Goal: Task Accomplishment & Management: Manage account settings

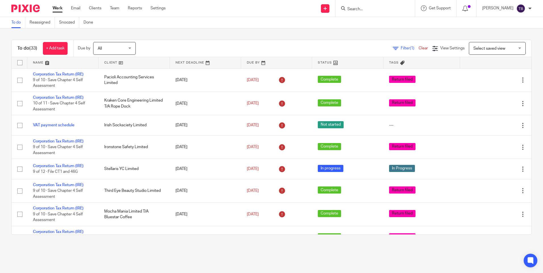
click at [369, 12] on form at bounding box center [377, 8] width 61 height 7
click at [368, 9] on input "Search" at bounding box center [372, 9] width 51 height 5
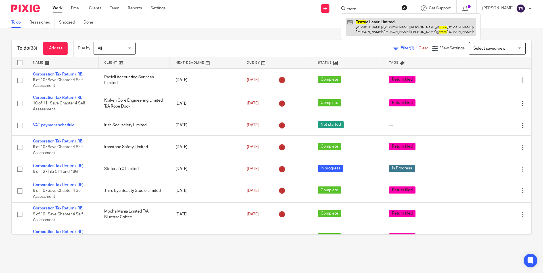
type input "trote"
click at [366, 29] on link at bounding box center [411, 27] width 130 height 18
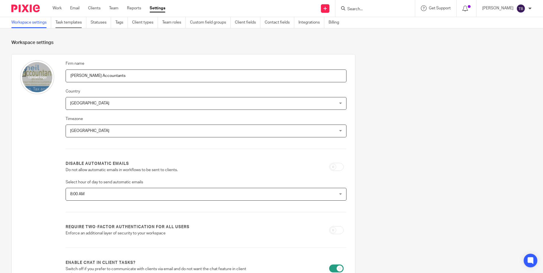
click at [76, 22] on link "Task templates" at bounding box center [70, 22] width 31 height 11
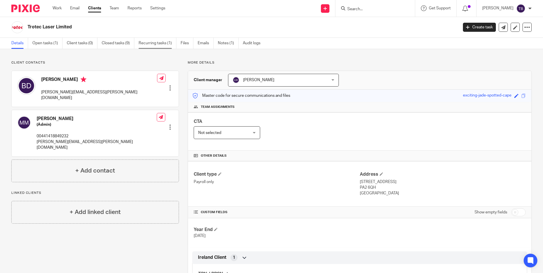
click at [153, 47] on link "Recurring tasks (1)" at bounding box center [158, 43] width 38 height 11
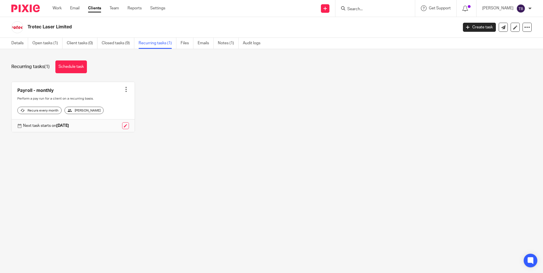
click at [123, 87] on div at bounding box center [126, 90] width 6 height 6
click at [49, 91] on link at bounding box center [73, 107] width 123 height 50
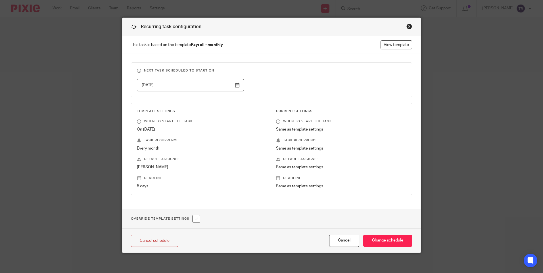
scroll to position [8, 0]
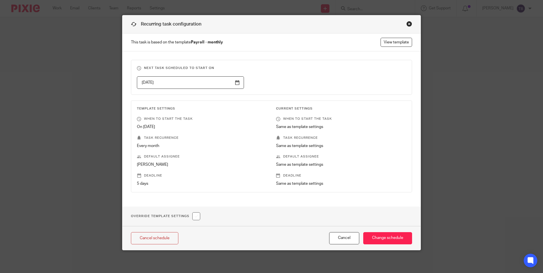
click at [195, 217] on input "checkbox" at bounding box center [196, 217] width 8 height 8
checkbox input "true"
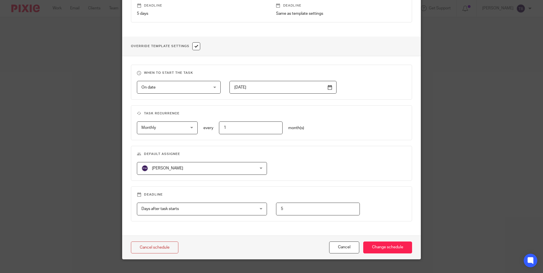
scroll to position [178, 0]
click at [292, 211] on input "5" at bounding box center [318, 209] width 84 height 13
type input "3"
type input "4"
click at [389, 246] on input "Change schedule" at bounding box center [388, 248] width 49 height 12
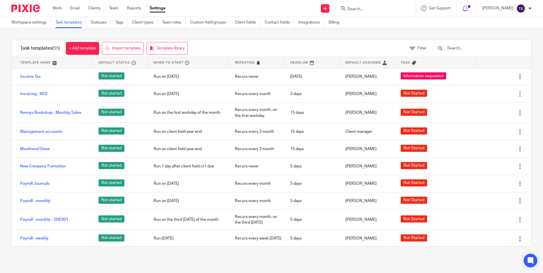
scroll to position [569, 0]
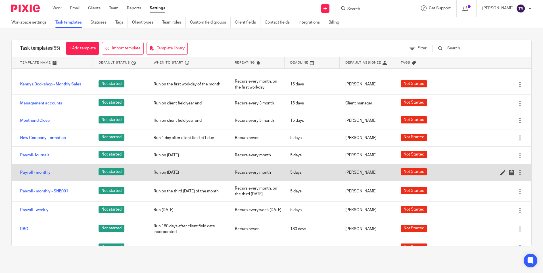
drag, startPoint x: 31, startPoint y: 171, endPoint x: 37, endPoint y: 167, distance: 7.1
click at [31, 171] on link "Payroll - monthly" at bounding box center [35, 173] width 30 height 6
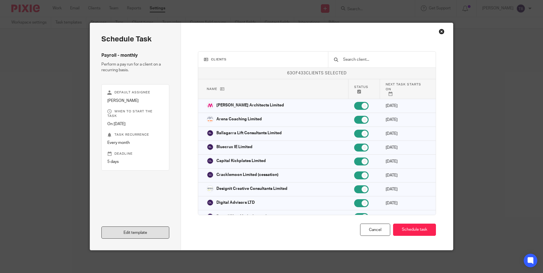
click at [146, 234] on link "Edit template" at bounding box center [135, 233] width 68 height 12
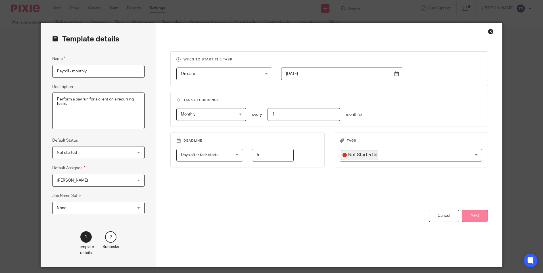
click at [464, 220] on button "Next" at bounding box center [475, 216] width 26 height 12
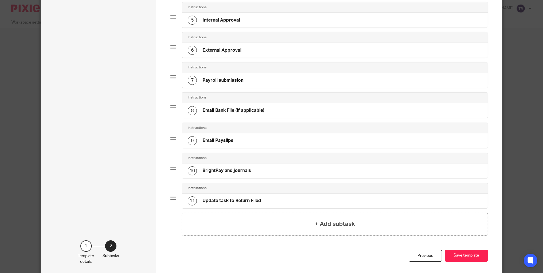
scroll to position [57, 0]
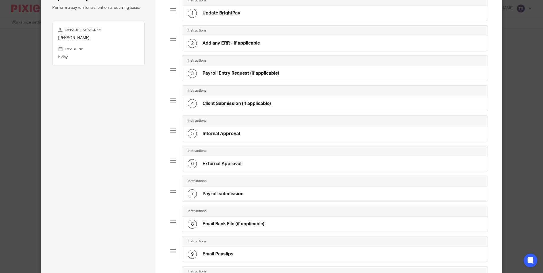
click at [263, 43] on div "2 Add any ERR - if applicable" at bounding box center [335, 43] width 306 height 15
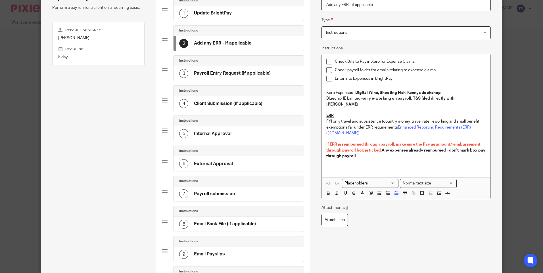
scroll to position [55, 0]
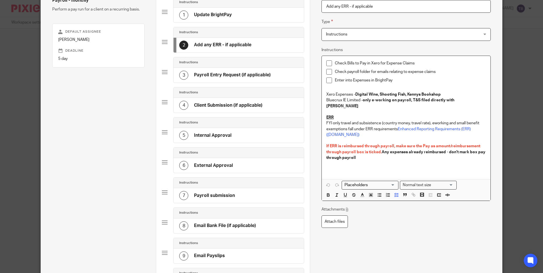
click at [427, 84] on div "Enter into Expenses in BrightPay" at bounding box center [410, 82] width 151 height 9
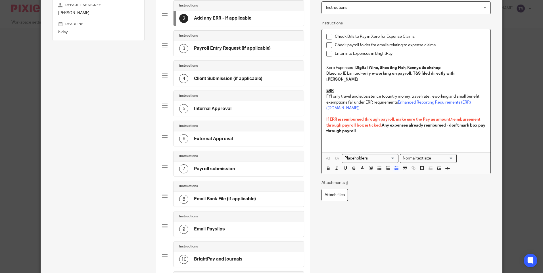
scroll to position [84, 0]
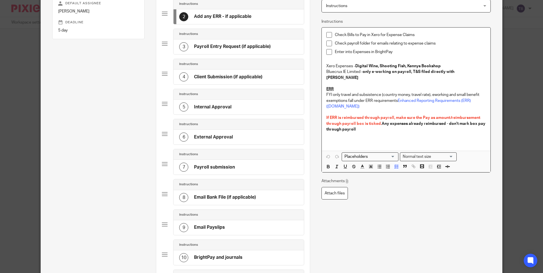
click at [223, 198] on h4 "Email Bank File (if applicable)" at bounding box center [225, 198] width 62 height 6
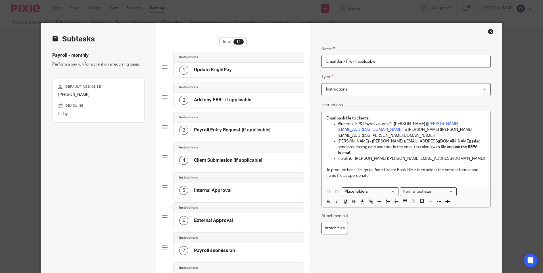
scroll to position [28, 0]
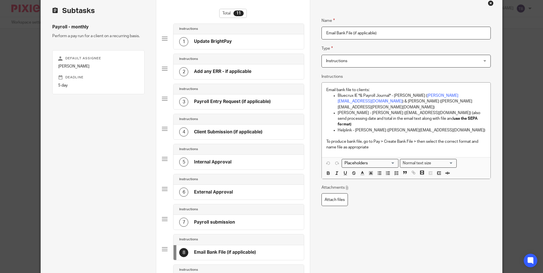
click at [223, 218] on div "7 Payroll submission" at bounding box center [207, 222] width 56 height 9
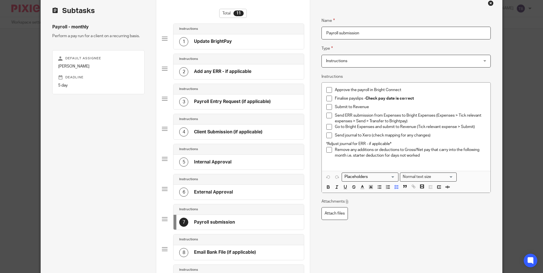
click at [430, 157] on p "Remove any additions or deductions to Gross/Net pay that carry into the followi…" at bounding box center [410, 153] width 151 height 12
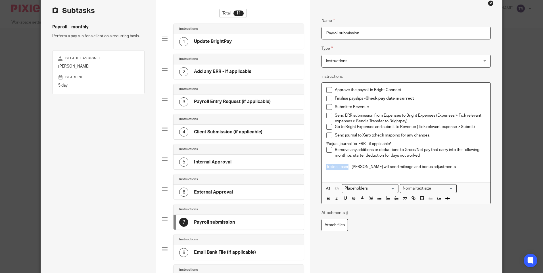
drag, startPoint x: 347, startPoint y: 167, endPoint x: 321, endPoint y: 167, distance: 25.9
click at [322, 167] on div "Approve the payroll in Bright Connect Finalise payslips - Check pay date is cor…" at bounding box center [406, 133] width 169 height 100
click at [457, 169] on p "Trotec Laser - Margaret will send mileage and bonus adjustments" at bounding box center [406, 167] width 159 height 6
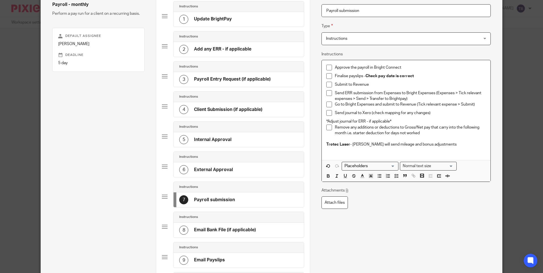
scroll to position [85, 0]
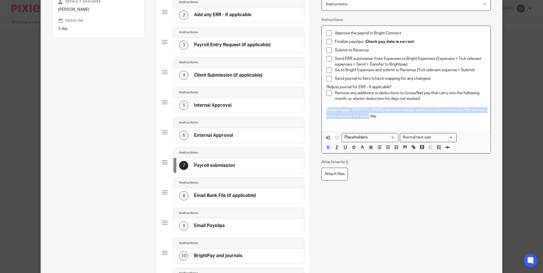
drag, startPoint x: 366, startPoint y: 117, endPoint x: 319, endPoint y: 110, distance: 47.9
click at [319, 110] on div "Name Update BrightPay Type Instructions Instructions Instructions Document sign…" at bounding box center [406, 144] width 192 height 412
click at [359, 148] on button "button" at bounding box center [362, 147] width 7 height 7
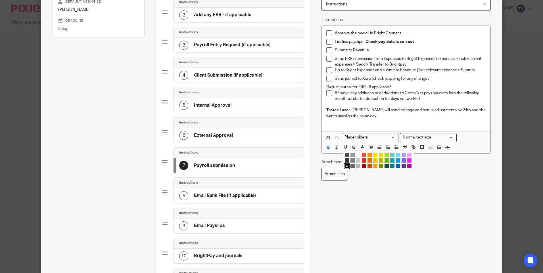
click at [362, 166] on li "color:#9F0500" at bounding box center [364, 166] width 4 height 4
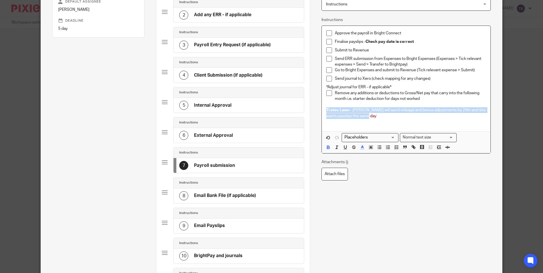
click at [373, 116] on p "Trotec Laser - Margaret will send mileage and bonus adjustments by 24th and she…" at bounding box center [406, 113] width 159 height 12
drag, startPoint x: 378, startPoint y: 116, endPoint x: 317, endPoint y: 111, distance: 61.6
click at [317, 111] on div "Name Update BrightPay Type Instructions Instructions Instructions Document sign…" at bounding box center [406, 144] width 192 height 412
click at [360, 146] on icon "button" at bounding box center [362, 147] width 5 height 5
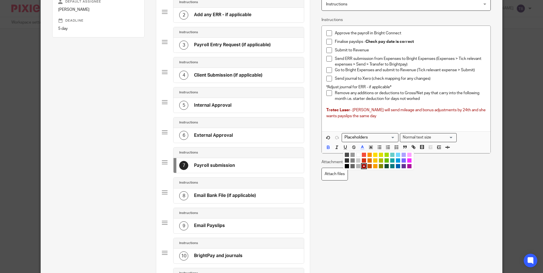
click at [362, 155] on li "color:#F44E3B" at bounding box center [364, 155] width 4 height 4
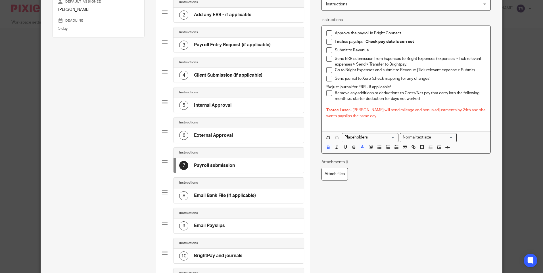
click at [387, 121] on p at bounding box center [406, 122] width 159 height 6
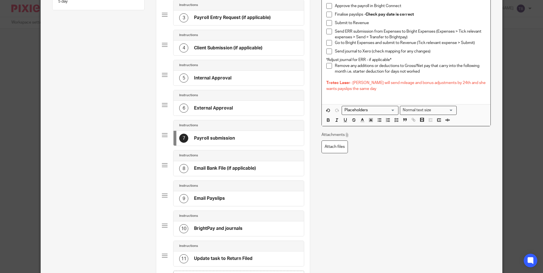
scroll to position [184, 0]
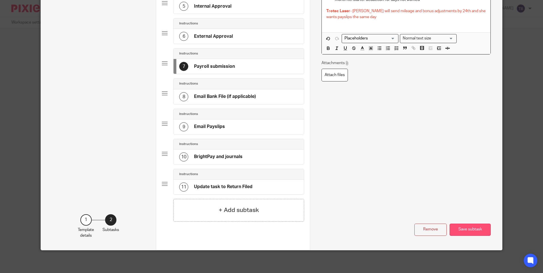
click at [458, 229] on button "Save subtask" at bounding box center [470, 230] width 41 height 12
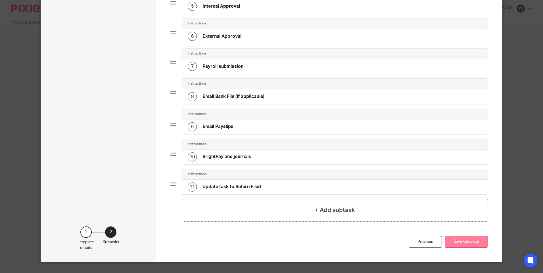
click at [453, 238] on button "Save template" at bounding box center [466, 242] width 43 height 12
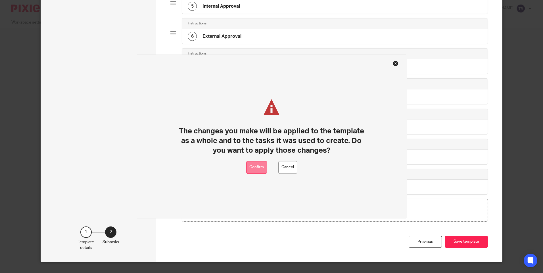
click at [264, 166] on button "Confirm" at bounding box center [256, 167] width 21 height 13
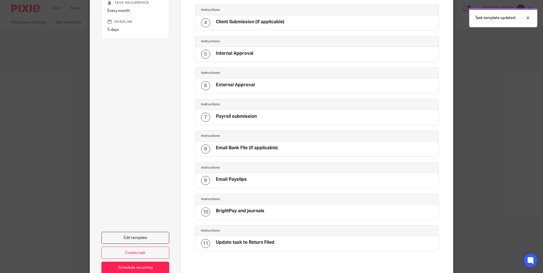
scroll to position [7, 0]
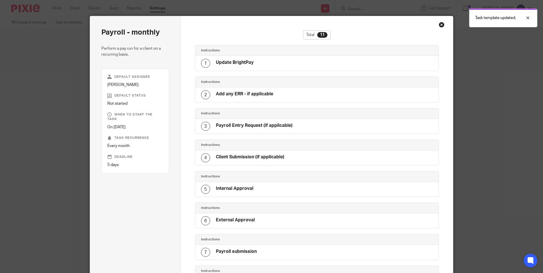
click at [438, 24] on div "Task template updated." at bounding box center [405, 17] width 266 height 22
click at [531, 15] on div at bounding box center [523, 17] width 15 height 7
click at [440, 24] on div "Close this dialog window" at bounding box center [442, 25] width 6 height 6
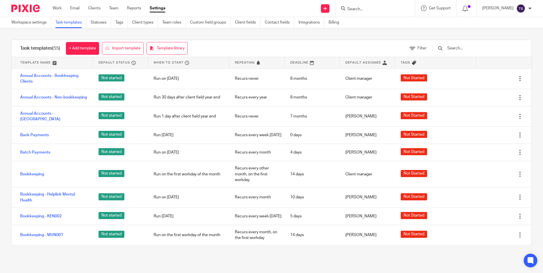
click at [383, 9] on input "Search" at bounding box center [372, 9] width 51 height 5
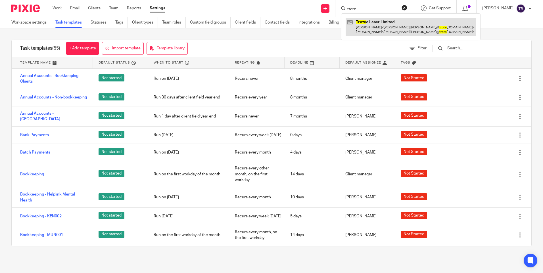
type input "trote"
click at [371, 31] on link at bounding box center [411, 27] width 130 height 18
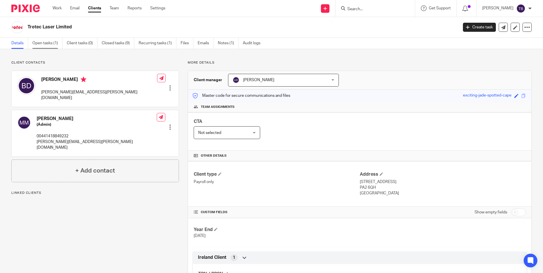
click at [45, 49] on link "Open tasks (1)" at bounding box center [47, 43] width 30 height 11
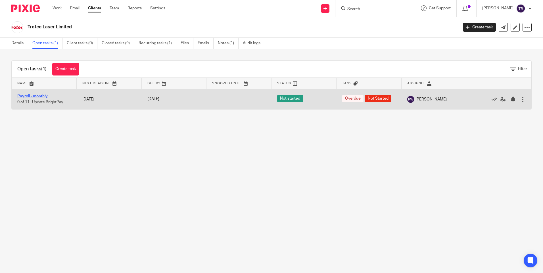
click at [38, 95] on link "Payroll - monthly" at bounding box center [32, 96] width 30 height 4
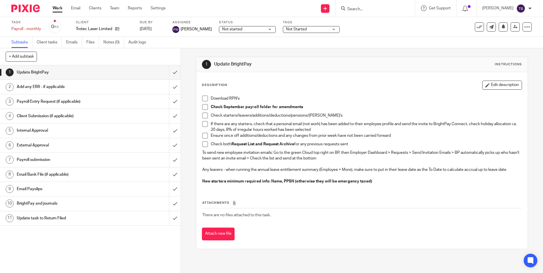
click at [203, 100] on span at bounding box center [205, 99] width 6 height 6
click at [204, 107] on span at bounding box center [205, 107] width 6 height 6
drag, startPoint x: 205, startPoint y: 115, endPoint x: 206, endPoint y: 119, distance: 4.0
click at [205, 115] on span at bounding box center [205, 116] width 6 height 6
click at [206, 124] on span at bounding box center [205, 124] width 6 height 6
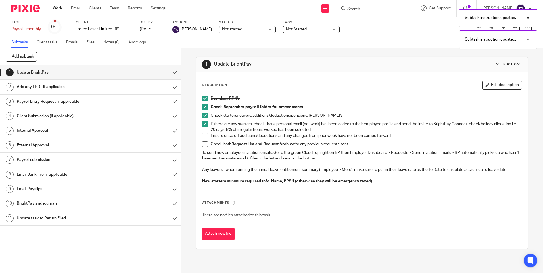
click at [203, 134] on span at bounding box center [205, 136] width 6 height 6
click at [204, 145] on span at bounding box center [205, 145] width 6 height 6
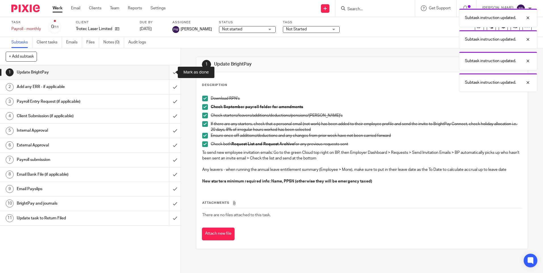
click at [169, 73] on input "submit" at bounding box center [90, 72] width 181 height 14
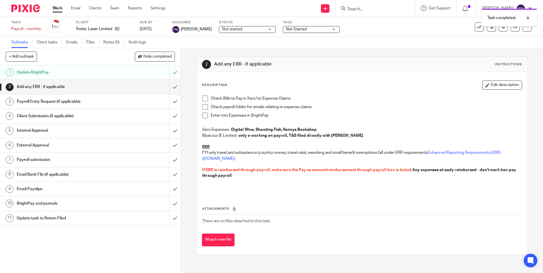
click at [169, 89] on input "submit" at bounding box center [90, 87] width 181 height 14
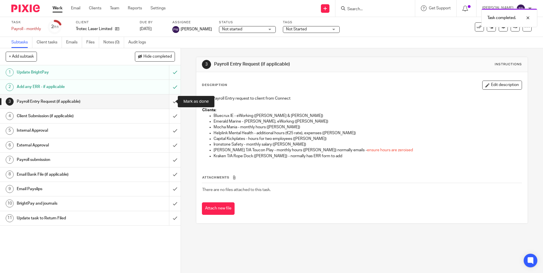
click at [169, 103] on input "submit" at bounding box center [90, 102] width 181 height 14
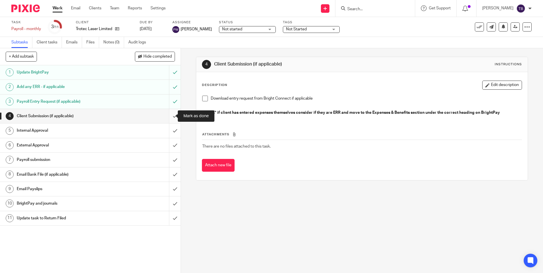
click at [170, 117] on input "submit" at bounding box center [90, 116] width 181 height 14
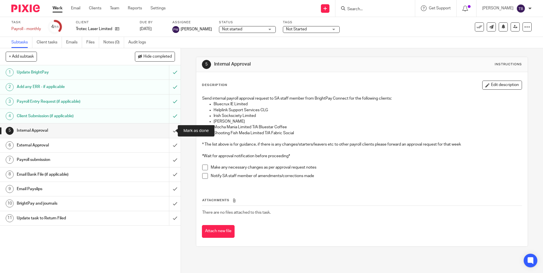
click at [169, 130] on input "submit" at bounding box center [90, 131] width 181 height 14
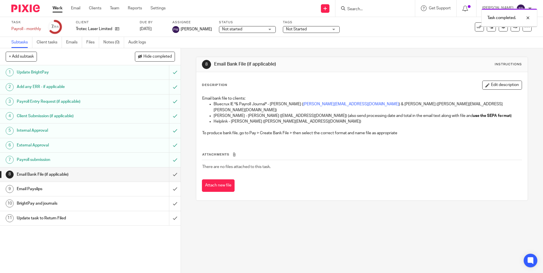
click at [169, 175] on input "submit" at bounding box center [90, 175] width 181 height 14
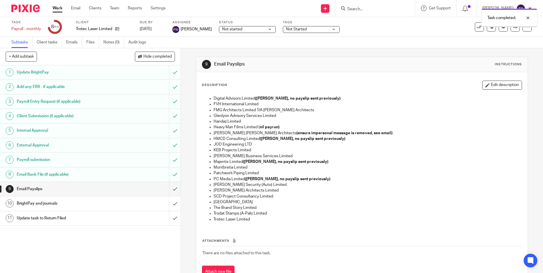
click at [170, 190] on input "submit" at bounding box center [90, 189] width 181 height 14
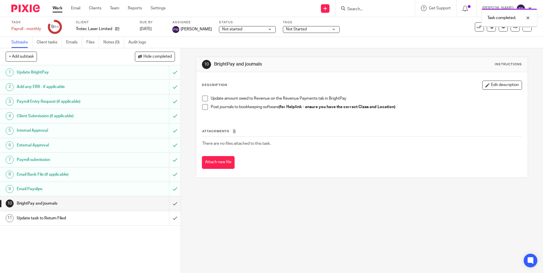
click at [247, 27] on span "Not started" at bounding box center [243, 29] width 43 height 6
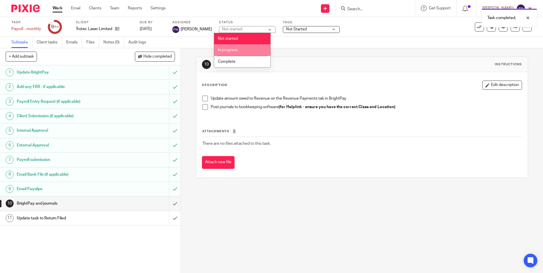
click at [242, 49] on li "In progress" at bounding box center [242, 50] width 56 height 12
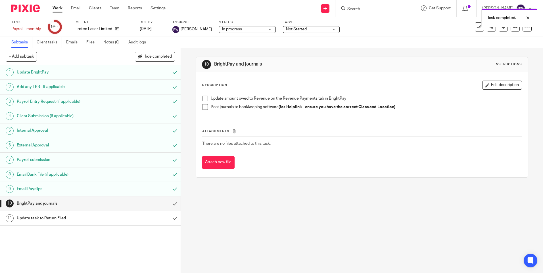
click at [290, 29] on span "Not Started" at bounding box center [296, 29] width 21 height 4
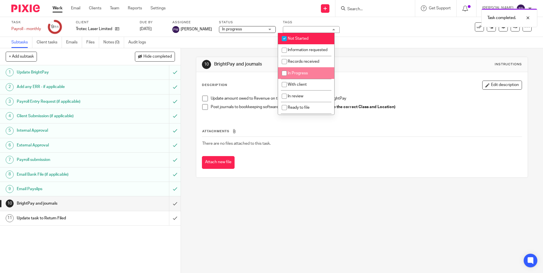
drag, startPoint x: 305, startPoint y: 77, endPoint x: 306, endPoint y: 45, distance: 32.7
click at [305, 75] on li "In Progress" at bounding box center [306, 73] width 56 height 12
checkbox input "true"
click at [309, 37] on li "Not Started" at bounding box center [306, 39] width 56 height 12
checkbox input "false"
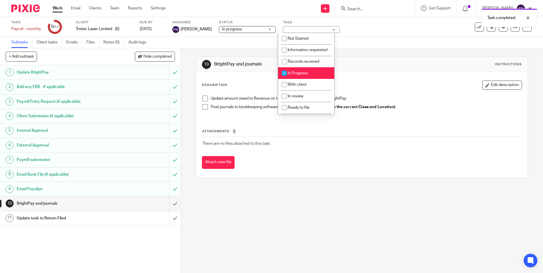
drag, startPoint x: 304, startPoint y: 78, endPoint x: 309, endPoint y: 77, distance: 5.5
click at [305, 76] on li "In Progress" at bounding box center [306, 73] width 56 height 12
checkbox input "false"
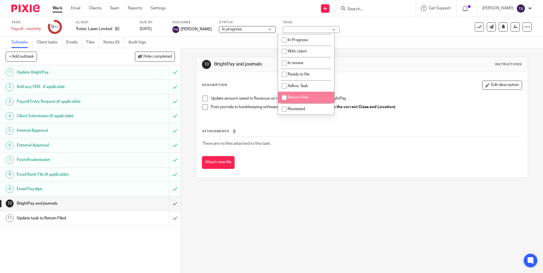
click at [299, 97] on span "Return filed" at bounding box center [298, 98] width 21 height 4
checkbox input "true"
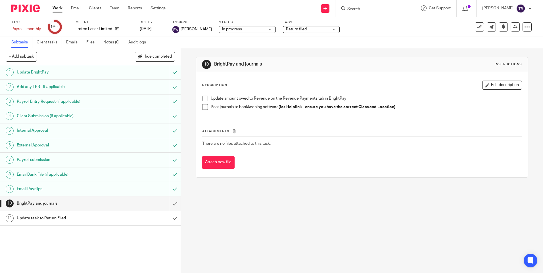
drag, startPoint x: 375, startPoint y: 59, endPoint x: 389, endPoint y: 62, distance: 14.4
click at [376, 58] on div "10 BrightPay and journals Instructions" at bounding box center [361, 64] width 331 height 15
click at [55, 7] on link "Work" at bounding box center [58, 8] width 10 height 6
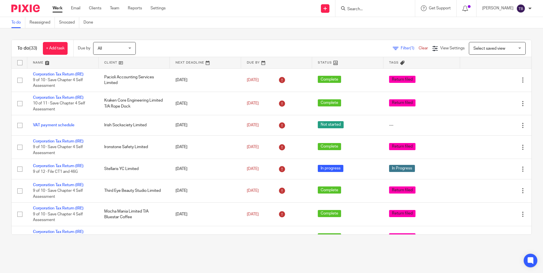
click at [374, 9] on input "Search" at bounding box center [372, 9] width 51 height 5
type input "trodat"
click at [373, 27] on link at bounding box center [393, 27] width 95 height 18
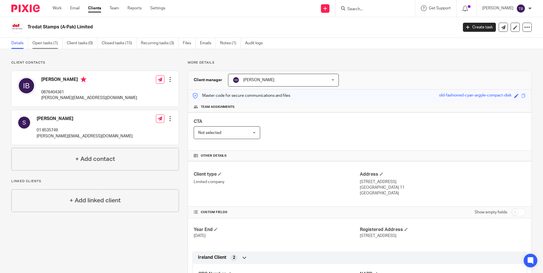
click at [46, 44] on link "Open tasks (1)" at bounding box center [47, 43] width 30 height 11
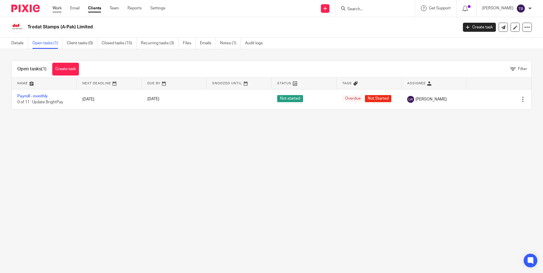
click at [58, 11] on link "Work" at bounding box center [57, 8] width 9 height 6
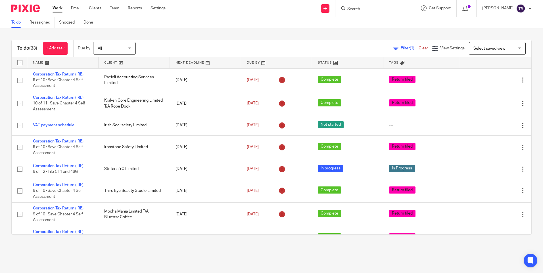
click at [388, 11] on input "Search" at bounding box center [372, 9] width 51 height 5
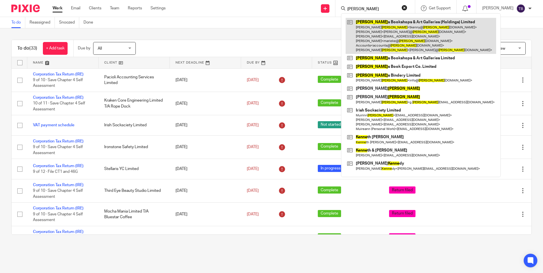
type input "kenny"
click at [393, 30] on link at bounding box center [421, 36] width 151 height 36
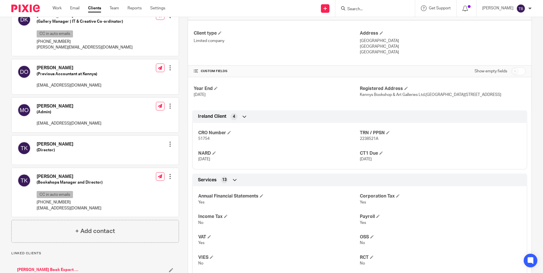
scroll to position [142, 0]
click at [370, 10] on input "Search" at bounding box center [372, 9] width 51 height 5
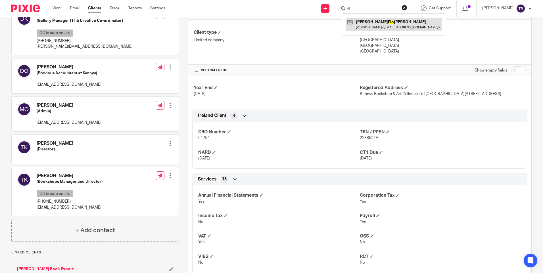
type input "f"
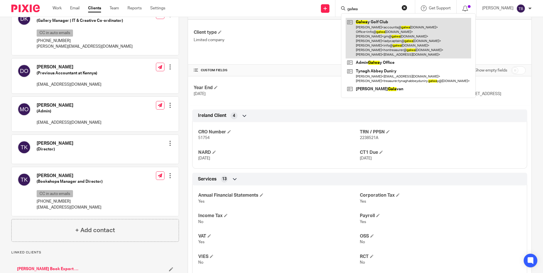
type input "galwa"
click at [364, 18] on link at bounding box center [409, 38] width 126 height 41
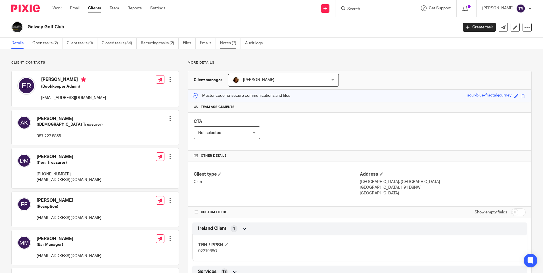
click at [233, 44] on link "Notes (7)" at bounding box center [230, 43] width 21 height 11
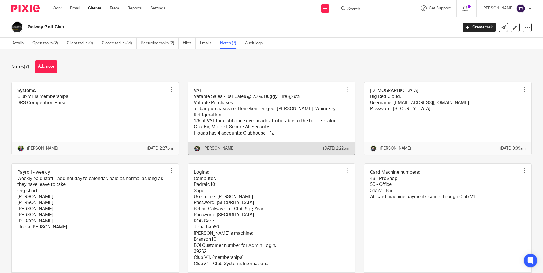
click at [236, 107] on link at bounding box center [271, 118] width 167 height 73
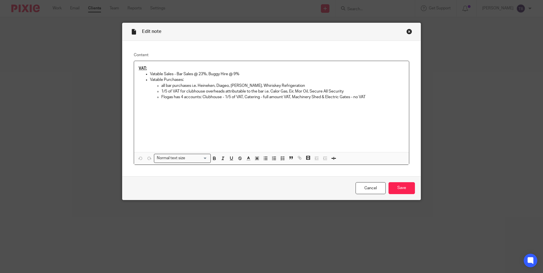
click at [407, 30] on div "Close this dialog window" at bounding box center [410, 32] width 6 height 6
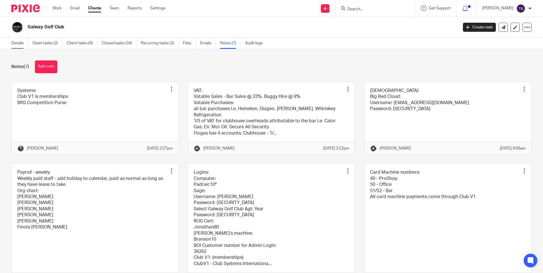
click at [24, 46] on link "Details" at bounding box center [19, 43] width 17 height 11
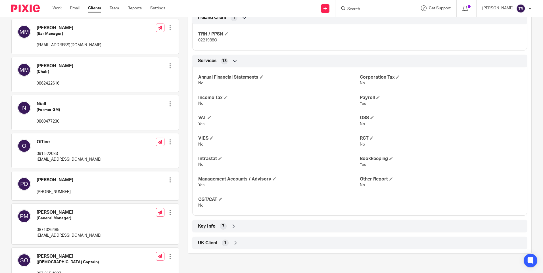
scroll to position [227, 0]
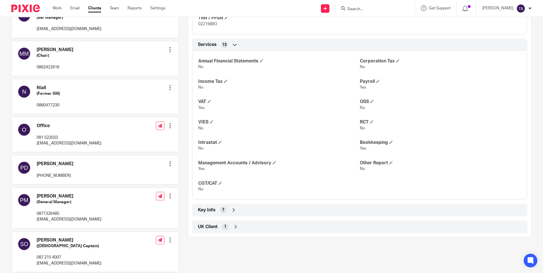
drag, startPoint x: 57, startPoint y: 8, endPoint x: 62, endPoint y: 1, distance: 8.9
click at [57, 8] on link "Work" at bounding box center [57, 8] width 9 height 6
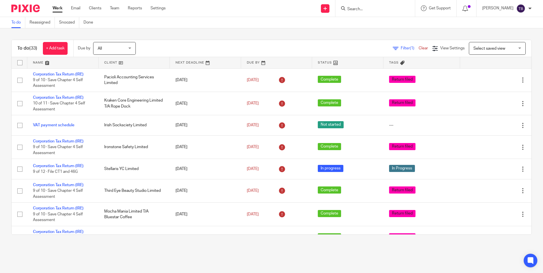
click at [382, 9] on input "Search" at bounding box center [372, 9] width 51 height 5
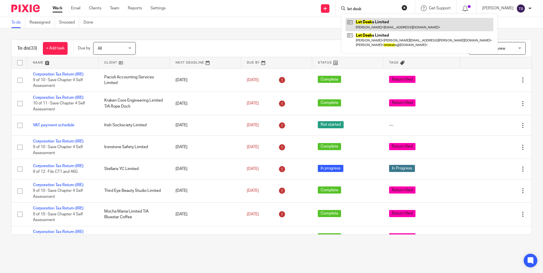
type input "let desk"
click at [388, 29] on link at bounding box center [420, 24] width 148 height 13
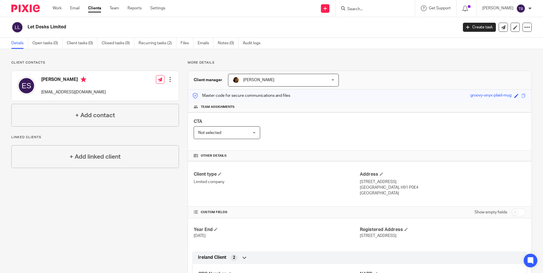
click at [386, 6] on form at bounding box center [377, 8] width 61 height 7
click at [384, 11] on input "Search" at bounding box center [372, 9] width 51 height 5
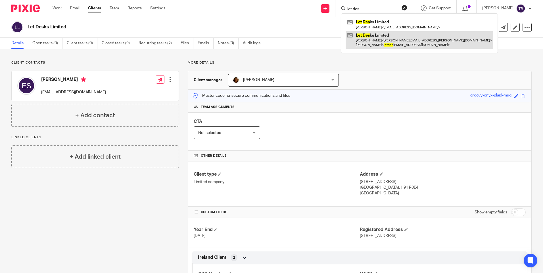
type input "let des"
click at [378, 43] on link at bounding box center [420, 40] width 148 height 18
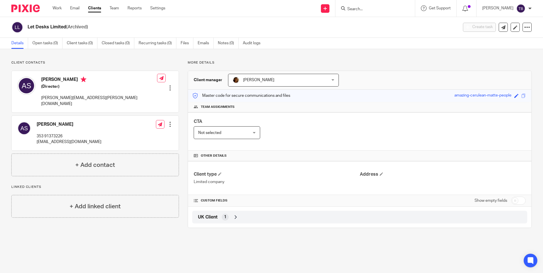
click at [236, 219] on icon at bounding box center [236, 218] width 6 height 6
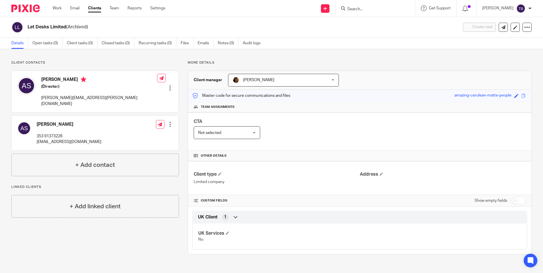
click at [236, 219] on icon at bounding box center [236, 218] width 6 height 6
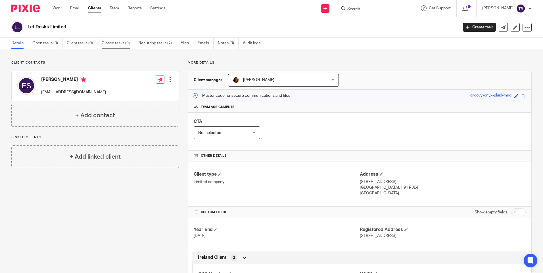
click at [126, 41] on link "Closed tasks (9)" at bounding box center [118, 43] width 33 height 11
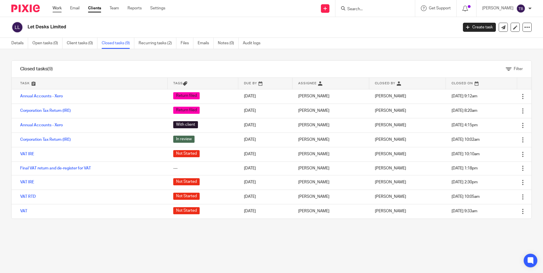
click at [57, 11] on link "Work" at bounding box center [57, 8] width 9 height 6
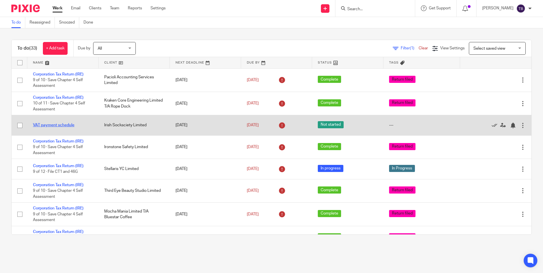
click at [49, 126] on link "VAT payment schedule" at bounding box center [54, 125] width 42 height 4
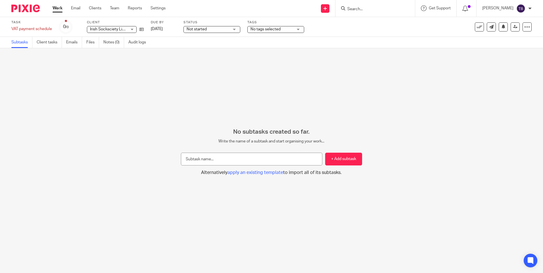
click at [269, 165] on input "text" at bounding box center [252, 159] width 142 height 13
type input "Confirm with Revenue VAT payment plan"
click at [335, 158] on button "+ Add subtask" at bounding box center [343, 159] width 37 height 13
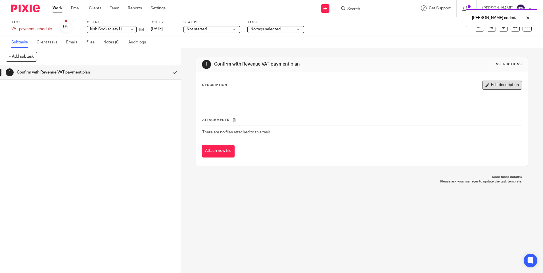
click at [493, 83] on button "Edit description" at bounding box center [503, 85] width 40 height 9
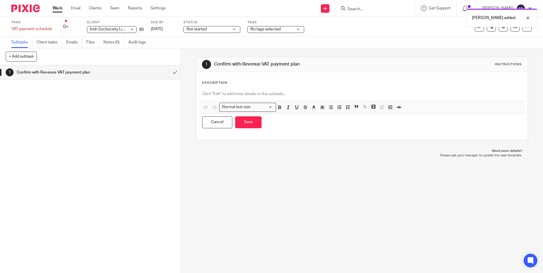
click at [308, 98] on div at bounding box center [362, 94] width 325 height 13
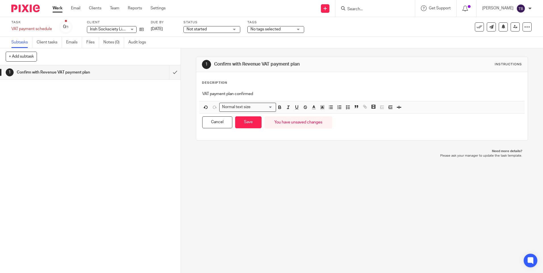
click at [276, 92] on p "VAT payment plan confirmed" at bounding box center [361, 94] width 319 height 6
click at [238, 125] on button "Save" at bounding box center [248, 123] width 26 height 12
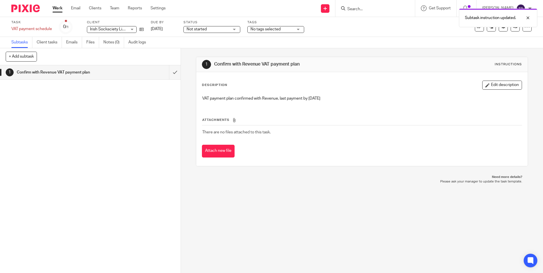
click at [227, 29] on span "Not started" at bounding box center [208, 29] width 43 height 6
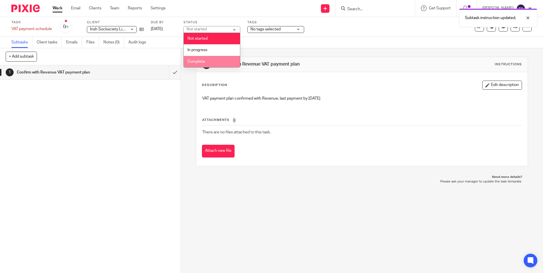
click at [225, 57] on li "Complete" at bounding box center [212, 62] width 56 height 12
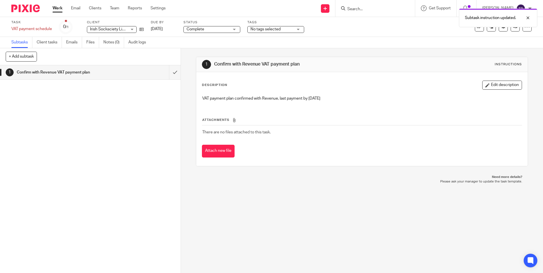
click at [269, 31] on span "No tags selected" at bounding box center [266, 29] width 30 height 4
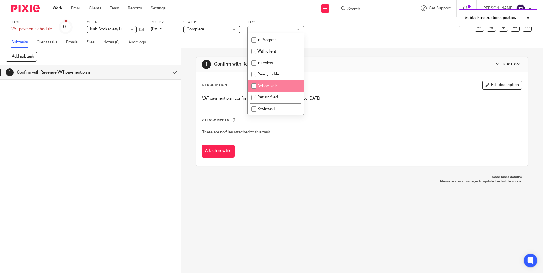
scroll to position [39, 0]
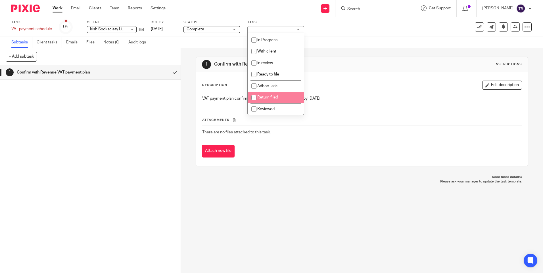
click at [276, 97] on span "Return filed" at bounding box center [268, 98] width 21 height 4
checkbox input "true"
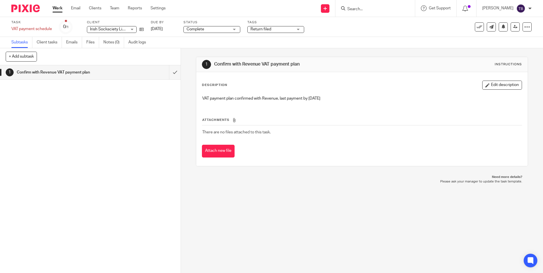
click at [331, 63] on h1 "Confirm with Revenue VAT payment plan" at bounding box center [294, 64] width 160 height 6
click at [477, 25] on icon at bounding box center [480, 27] width 6 height 6
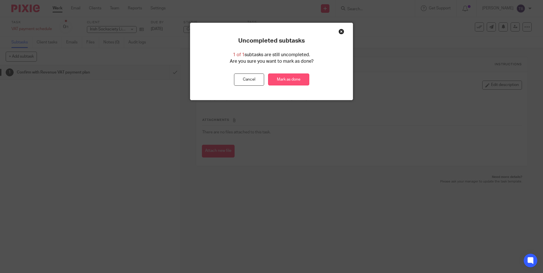
click at [286, 82] on link "Mark as done" at bounding box center [288, 80] width 41 height 12
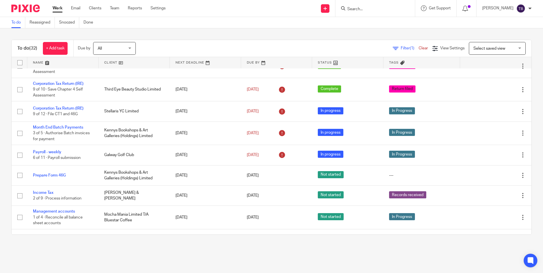
scroll to position [114, 0]
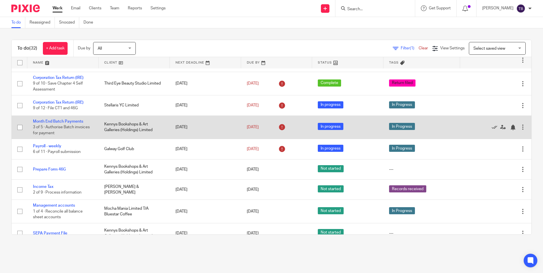
click at [76, 119] on td "Month End Batch Payments 3 of 5 · Authorise Batch invoices for payment" at bounding box center [62, 127] width 71 height 23
click at [75, 121] on link "Month End Batch Payments" at bounding box center [58, 122] width 50 height 4
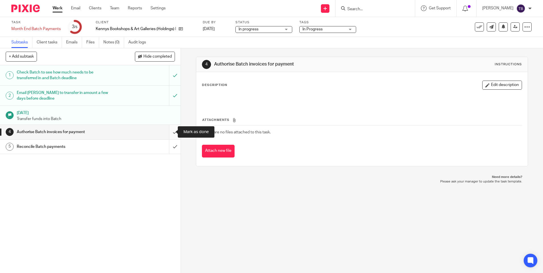
click at [169, 131] on input "submit" at bounding box center [90, 132] width 181 height 14
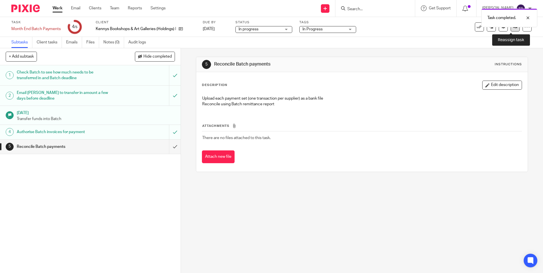
click at [514, 28] on icon at bounding box center [516, 27] width 4 height 4
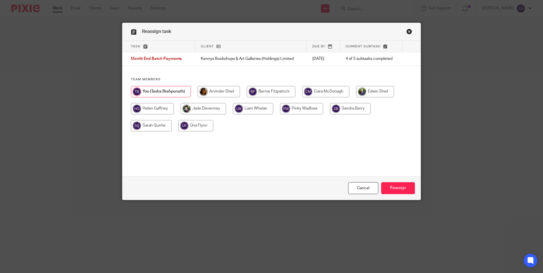
click at [197, 128] on input "radio" at bounding box center [196, 125] width 35 height 11
radio input "true"
click at [395, 193] on input "Reassign" at bounding box center [398, 188] width 34 height 12
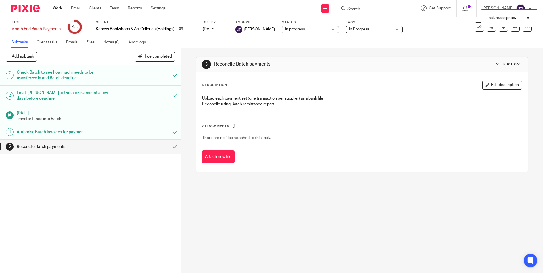
click at [58, 8] on link "Work" at bounding box center [58, 8] width 10 height 6
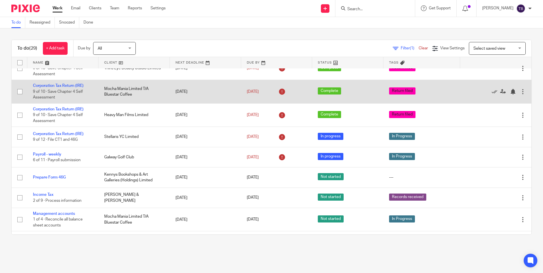
scroll to position [85, 0]
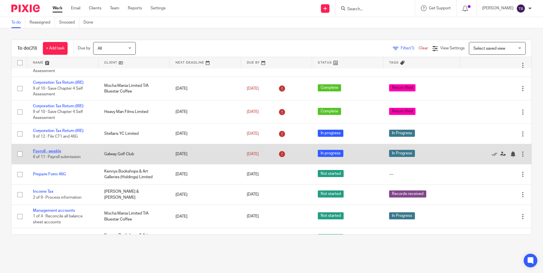
click at [60, 152] on link "Payroll - weekly" at bounding box center [47, 152] width 28 height 4
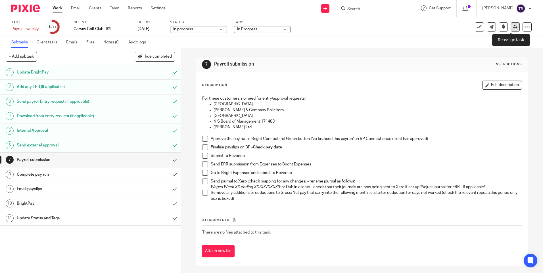
click at [511, 24] on link at bounding box center [515, 26] width 9 height 9
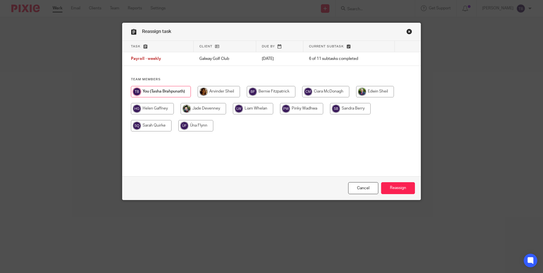
click at [304, 113] on input "radio" at bounding box center [301, 108] width 43 height 11
radio input "true"
click at [399, 190] on input "Reassign" at bounding box center [398, 188] width 34 height 12
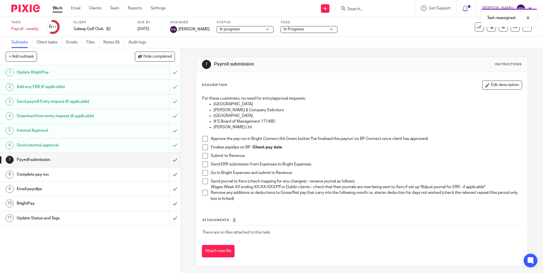
click at [56, 7] on link "Work" at bounding box center [58, 8] width 10 height 6
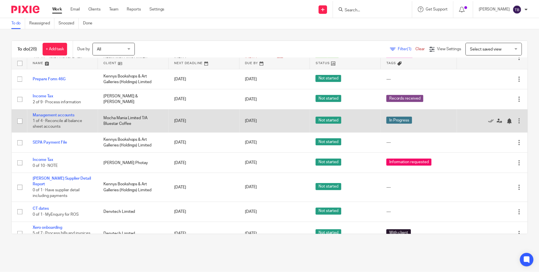
scroll to position [171, 0]
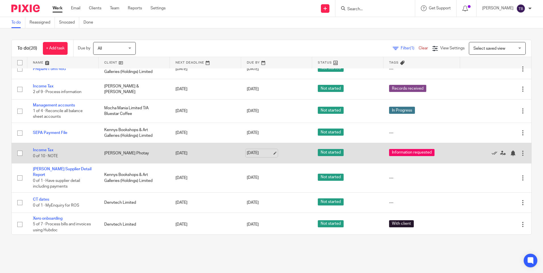
click at [268, 153] on link "30 Sep 2025" at bounding box center [260, 153] width 26 height 6
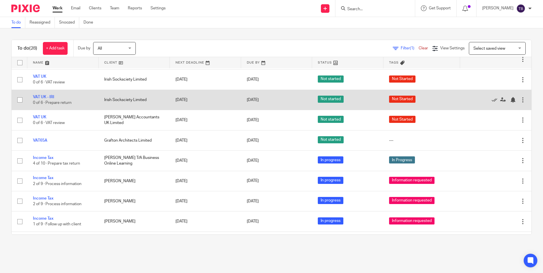
scroll to position [370, 0]
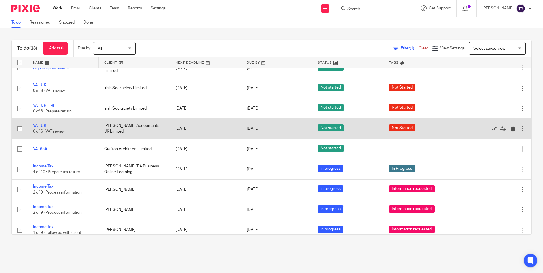
click at [42, 124] on link "VAT UK" at bounding box center [39, 126] width 13 height 4
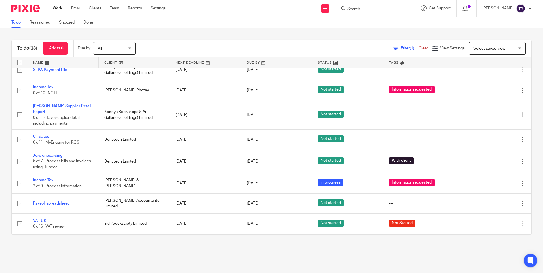
scroll to position [284, 0]
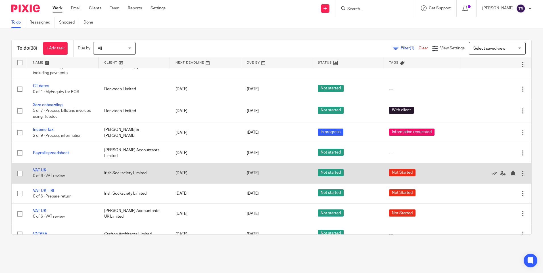
click at [41, 169] on link "VAT UK" at bounding box center [39, 171] width 13 height 4
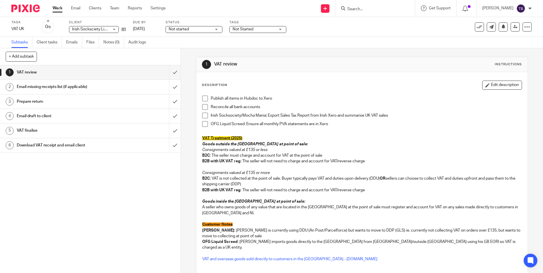
drag, startPoint x: 197, startPoint y: 28, endPoint x: 198, endPoint y: 34, distance: 5.7
click at [197, 28] on span "Not started" at bounding box center [190, 29] width 43 height 6
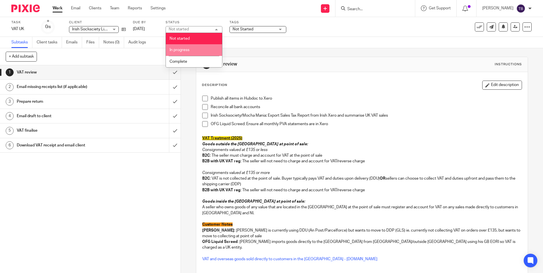
click at [192, 49] on li "In progress" at bounding box center [194, 50] width 56 height 12
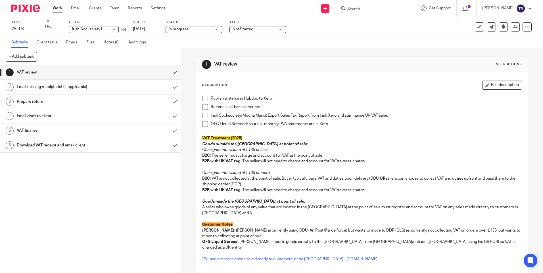
click at [236, 29] on span "Not Started" at bounding box center [243, 29] width 21 height 4
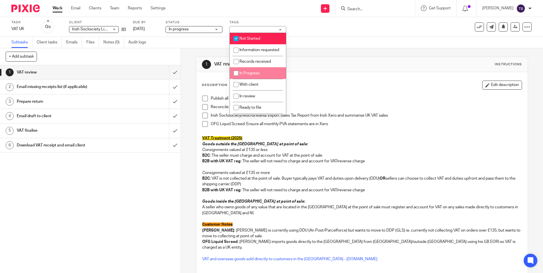
click at [241, 79] on input "checkbox" at bounding box center [236, 73] width 11 height 11
checkbox input "true"
click at [245, 38] on span "Not Started" at bounding box center [250, 39] width 21 height 4
checkbox input "false"
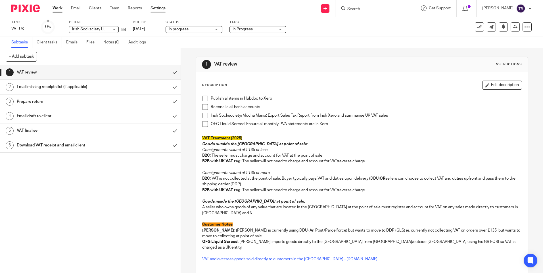
drag, startPoint x: 133, startPoint y: 9, endPoint x: 163, endPoint y: 9, distance: 29.8
click at [170, 72] on input "submit" at bounding box center [90, 72] width 181 height 14
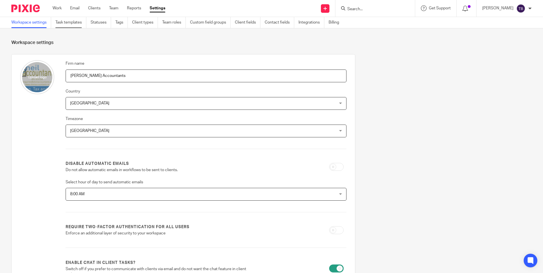
click at [74, 27] on link "Task templates" at bounding box center [70, 22] width 31 height 11
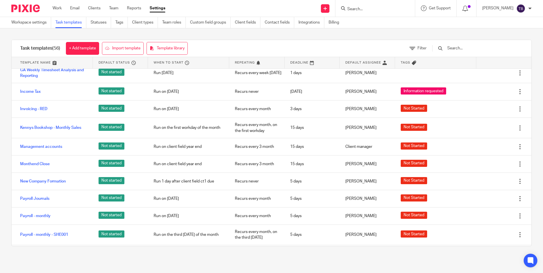
scroll to position [625, 0]
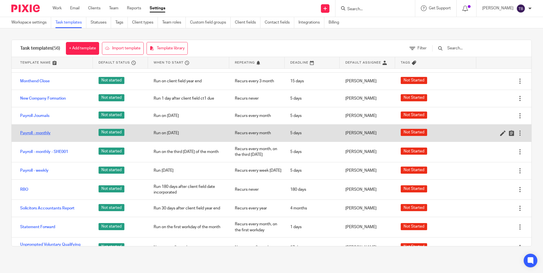
click at [41, 131] on link "Payroll - monthly" at bounding box center [35, 133] width 30 height 6
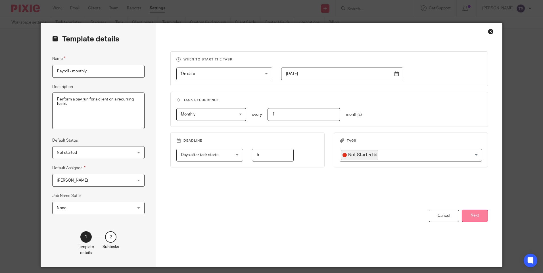
click at [470, 217] on button "Next" at bounding box center [475, 216] width 26 height 12
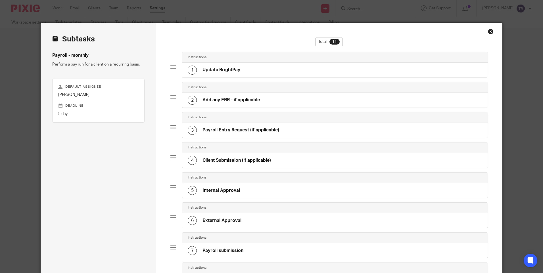
scroll to position [142, 0]
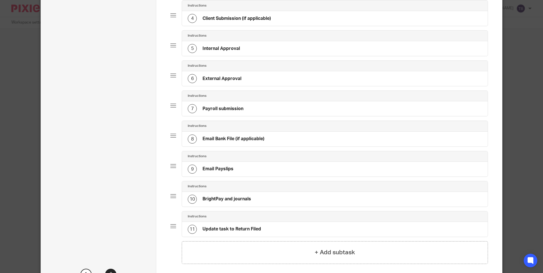
click at [249, 166] on div "9 Email Payslips" at bounding box center [335, 169] width 306 height 15
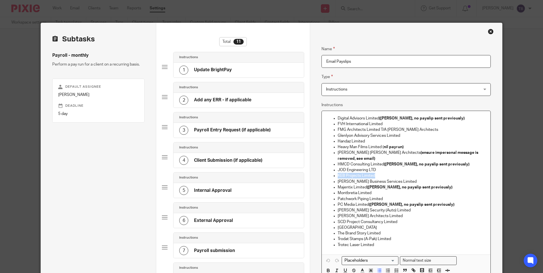
drag, startPoint x: 374, startPoint y: 170, endPoint x: 325, endPoint y: 172, distance: 48.6
click at [327, 172] on ul "Digital Advisors Limited (nil payrun, no payslip sent previously) FVH Internati…" at bounding box center [406, 182] width 159 height 132
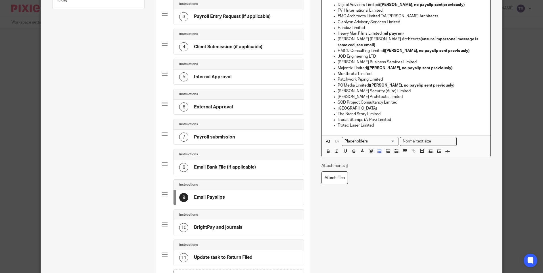
scroll to position [184, 0]
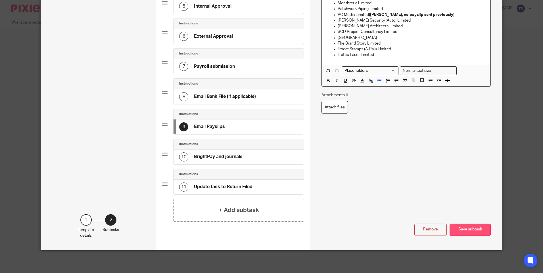
click at [474, 225] on button "Save subtask" at bounding box center [470, 230] width 41 height 12
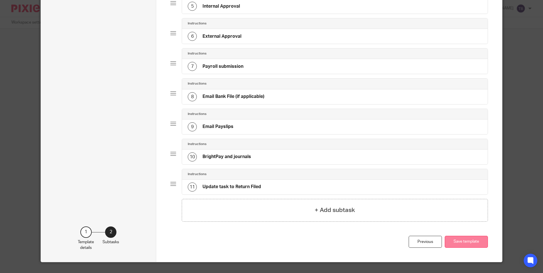
click at [464, 241] on button "Save template" at bounding box center [466, 242] width 43 height 12
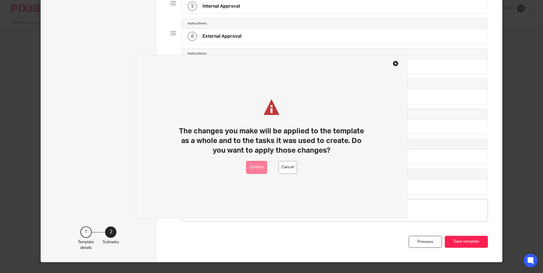
click at [254, 169] on button "Confirm" at bounding box center [256, 167] width 21 height 13
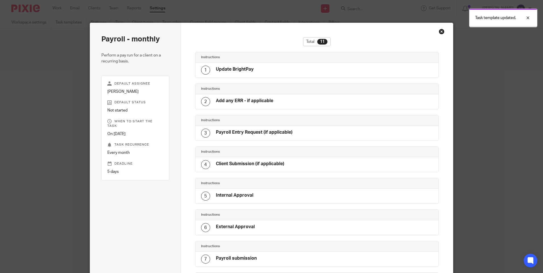
scroll to position [177, 0]
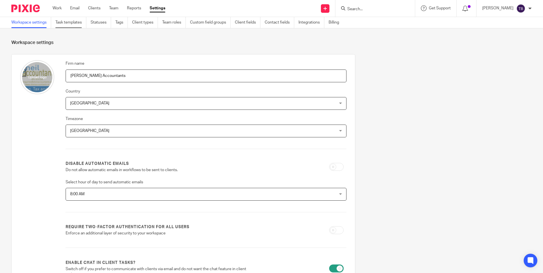
click at [67, 24] on link "Task templates" at bounding box center [70, 22] width 31 height 11
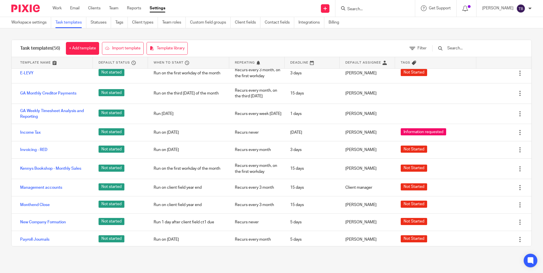
scroll to position [569, 0]
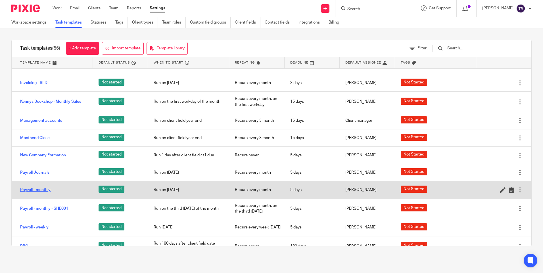
click at [40, 190] on link "Payroll - monthly" at bounding box center [35, 190] width 30 height 6
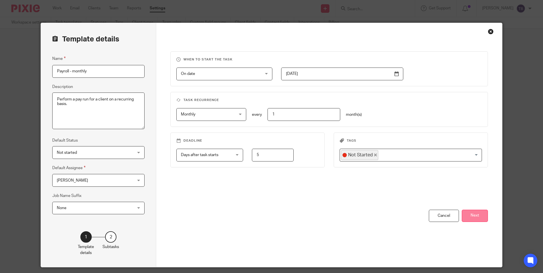
click at [473, 218] on button "Next" at bounding box center [475, 216] width 26 height 12
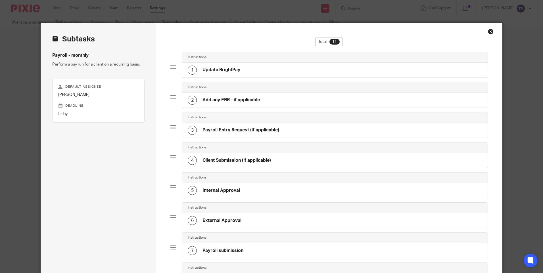
scroll to position [196, 0]
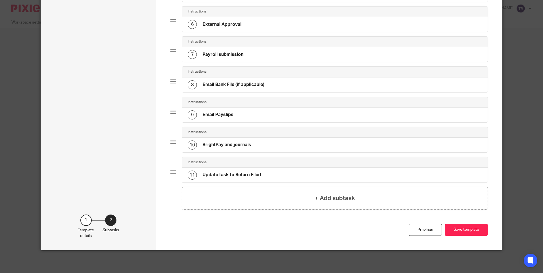
click at [246, 113] on div "9 Email Payslips" at bounding box center [335, 115] width 306 height 15
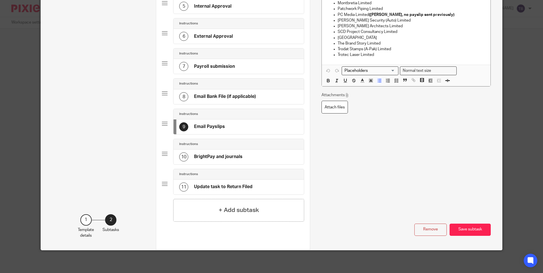
scroll to position [0, 0]
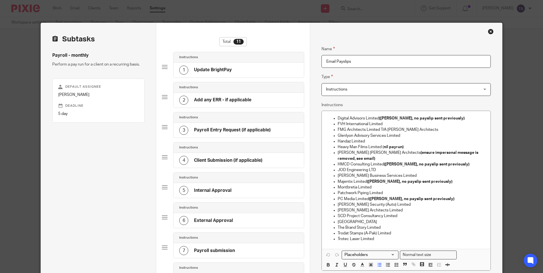
click at [465, 162] on p "HMCD Consulting Limited (nil payrun, no payslip sent previously)" at bounding box center [412, 165] width 148 height 6
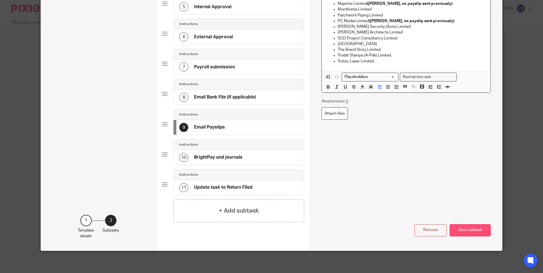
scroll to position [184, 0]
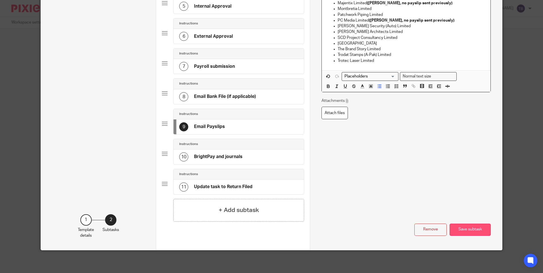
click at [464, 234] on button "Save subtask" at bounding box center [470, 230] width 41 height 12
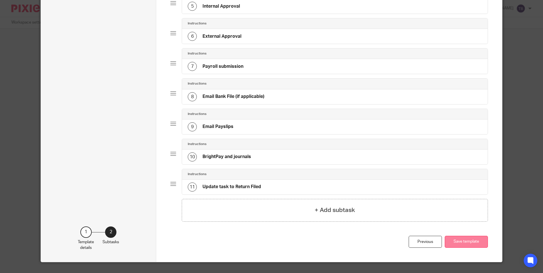
click at [466, 239] on button "Save template" at bounding box center [466, 242] width 43 height 12
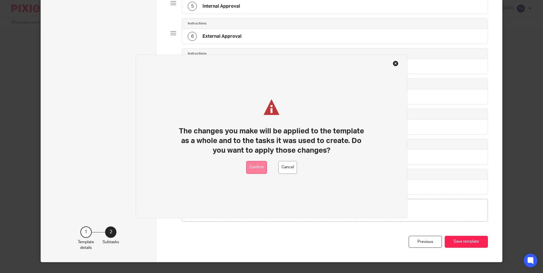
click at [258, 167] on button "Confirm" at bounding box center [256, 167] width 21 height 13
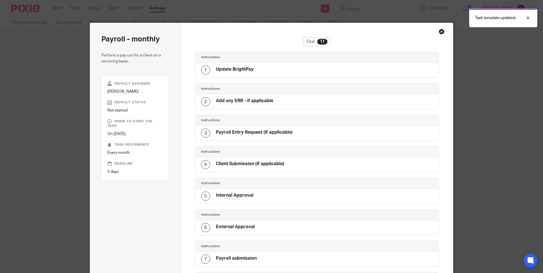
click at [439, 32] on div "Close this dialog window" at bounding box center [442, 32] width 6 height 6
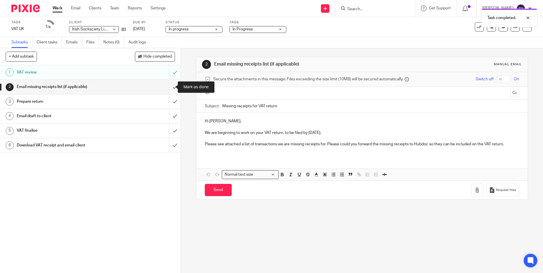
click at [169, 88] on input "submit" at bounding box center [90, 87] width 181 height 14
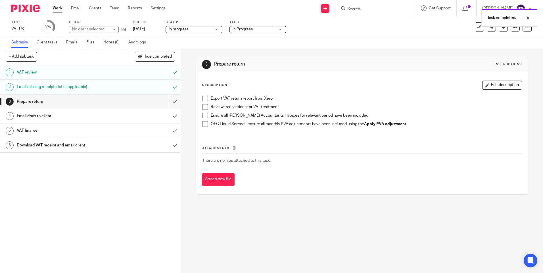
click at [170, 101] on input "submit" at bounding box center [90, 102] width 181 height 14
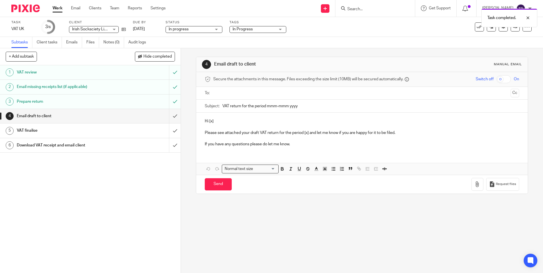
click at [121, 101] on div "Prepare return" at bounding box center [90, 101] width 147 height 9
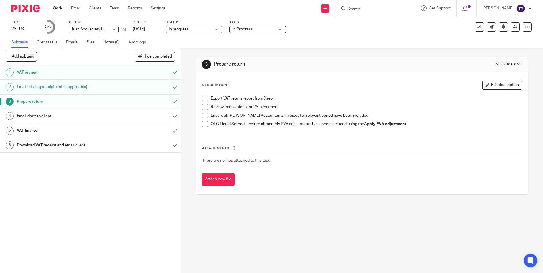
click at [206, 99] on span at bounding box center [205, 99] width 6 height 6
click at [202, 107] on span at bounding box center [205, 107] width 6 height 6
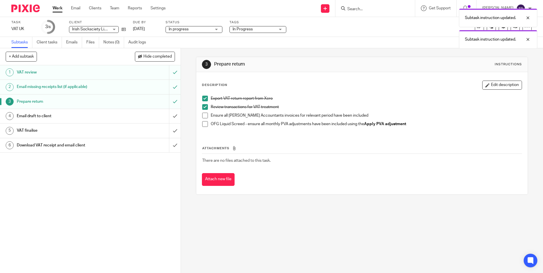
click at [204, 116] on span at bounding box center [205, 116] width 6 height 6
click at [166, 117] on input "submit" at bounding box center [90, 116] width 181 height 14
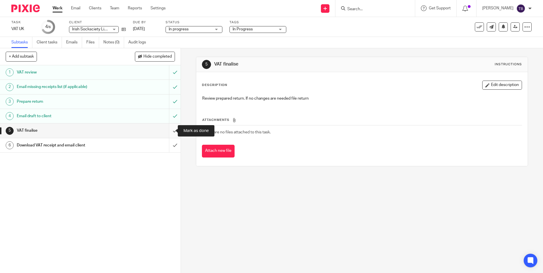
click at [169, 130] on input "submit" at bounding box center [90, 131] width 181 height 14
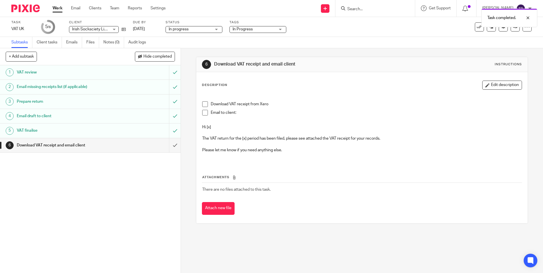
click at [202, 103] on span at bounding box center [205, 104] width 6 height 6
click at [32, 54] on button "+ Add subtask" at bounding box center [21, 57] width 31 height 10
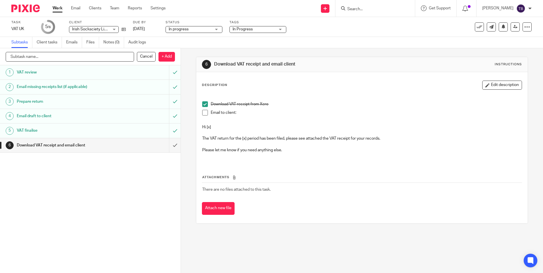
click at [64, 58] on input "text" at bounding box center [70, 57] width 128 height 10
type input "Pay UK VAT with HMRC"
click at [163, 56] on p "+ Add" at bounding box center [167, 57] width 16 height 10
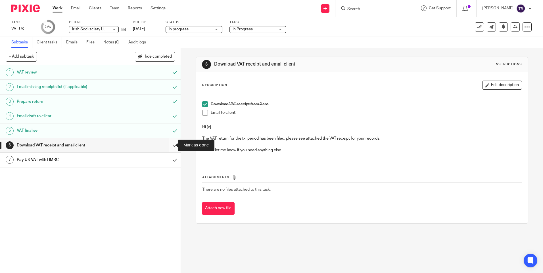
click at [169, 146] on input "submit" at bounding box center [90, 145] width 181 height 14
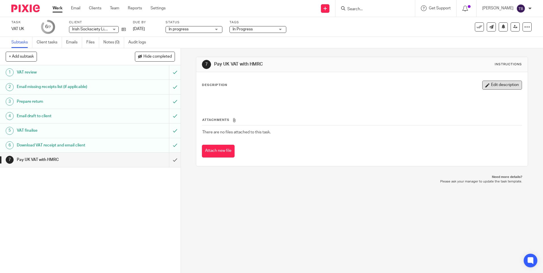
click at [491, 89] on button "Edit description" at bounding box center [503, 85] width 40 height 9
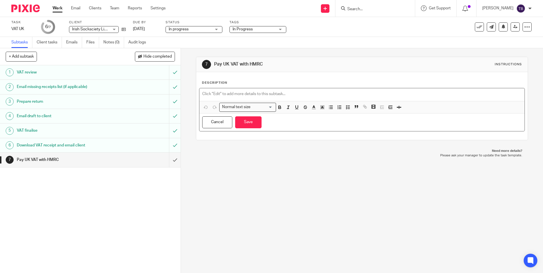
click at [244, 90] on div at bounding box center [362, 94] width 325 height 13
click at [228, 92] on p "£235.54 to pay by 7th October 2025" at bounding box center [361, 94] width 319 height 6
click at [244, 122] on button "Save" at bounding box center [248, 123] width 26 height 12
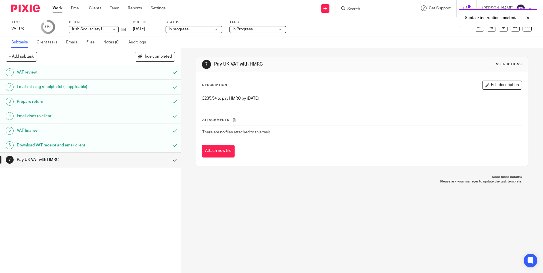
click at [265, 31] on span "In Progress" at bounding box center [254, 29] width 43 height 6
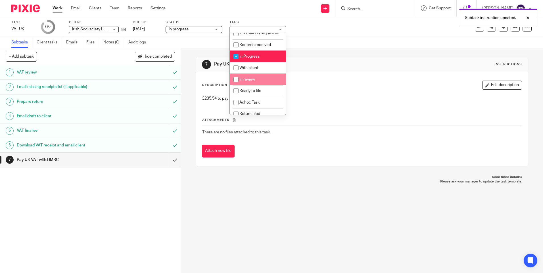
scroll to position [39, 0]
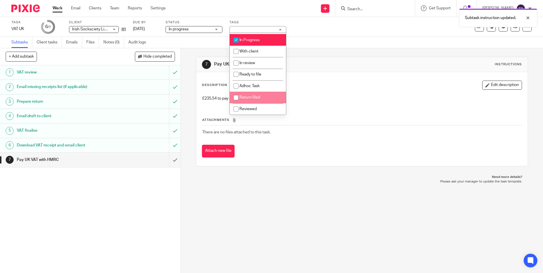
click at [256, 101] on li "Return filed" at bounding box center [258, 98] width 56 height 12
checkbox input "true"
click at [248, 42] on span "In Progress" at bounding box center [250, 40] width 20 height 4
checkbox input "false"
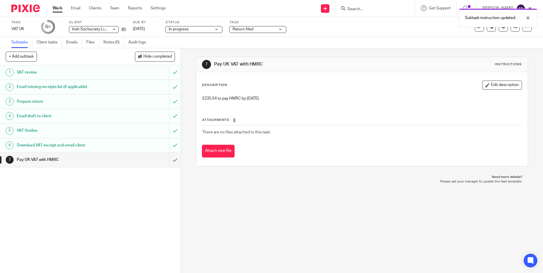
click at [479, 69] on div "7 Pay UK VAT with HMRC Instructions" at bounding box center [362, 64] width 320 height 9
click at [511, 28] on link at bounding box center [515, 26] width 9 height 9
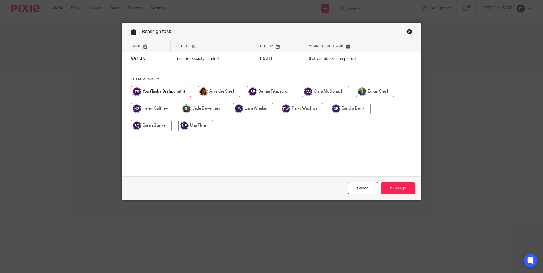
click at [306, 105] on input "radio" at bounding box center [301, 108] width 43 height 11
radio input "true"
click at [391, 188] on input "Reassign" at bounding box center [398, 188] width 34 height 12
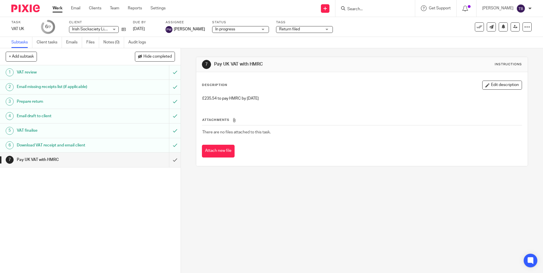
click at [58, 7] on link "Work" at bounding box center [58, 8] width 10 height 6
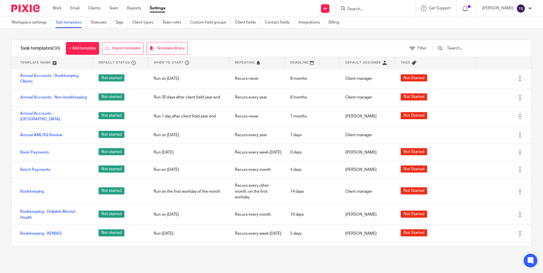
click at [199, 48] on div "Task templates (56) + Add template Import template Template library Filter" at bounding box center [272, 48] width 520 height 17
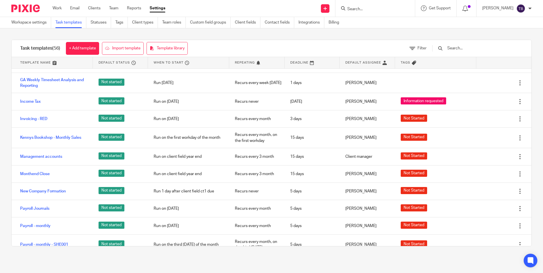
scroll to position [625, 0]
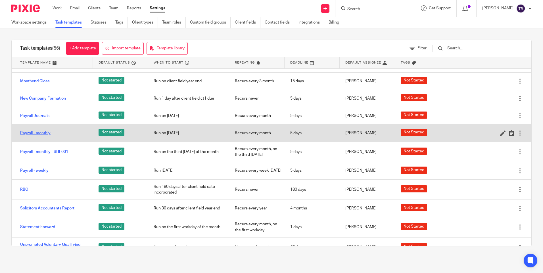
click at [42, 131] on link "Payroll - monthly" at bounding box center [35, 133] width 30 height 6
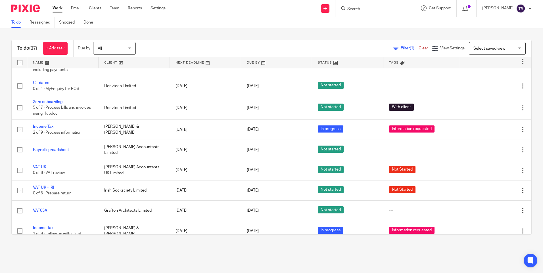
scroll to position [341, 0]
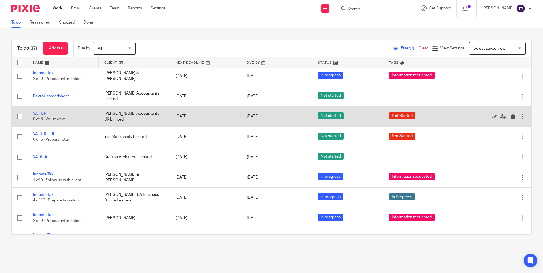
click at [42, 112] on link "VAT UK" at bounding box center [39, 114] width 13 height 4
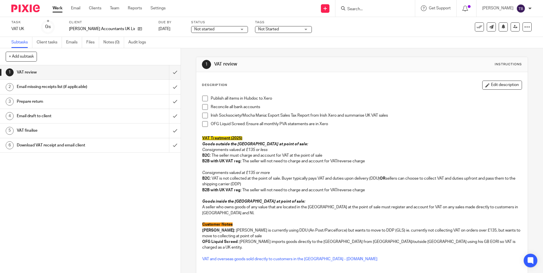
drag, startPoint x: 202, startPoint y: 99, endPoint x: 202, endPoint y: 103, distance: 3.4
click at [202, 99] on span at bounding box center [205, 99] width 6 height 6
click at [203, 115] on span at bounding box center [205, 116] width 6 height 6
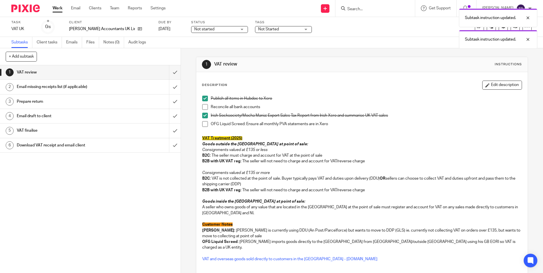
click at [202, 123] on span at bounding box center [205, 124] width 6 height 6
click at [498, 84] on button "Edit description" at bounding box center [503, 85] width 40 height 9
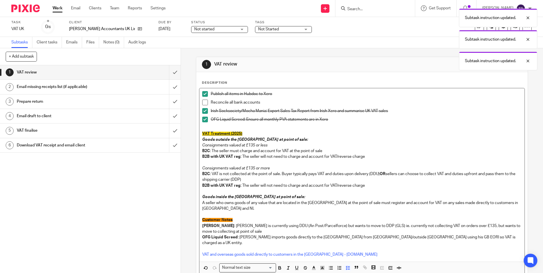
click at [246, 91] on div "Publish all items in Hubdoc to Xero Reconcile all bank accounts Irish Socksocie…" at bounding box center [362, 175] width 325 height 174
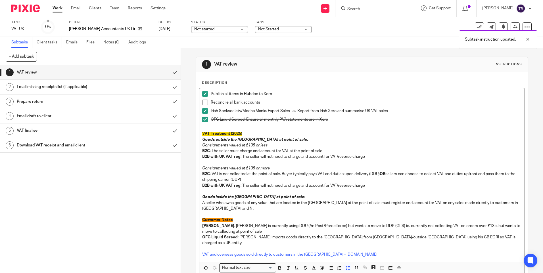
click at [284, 94] on p "Publish all items in Hubdoc to Xero" at bounding box center [366, 94] width 311 height 6
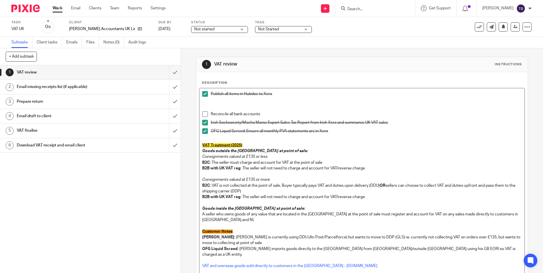
click at [208, 94] on li "Publish all items in Hubdoc to Xero" at bounding box center [361, 95] width 319 height 9
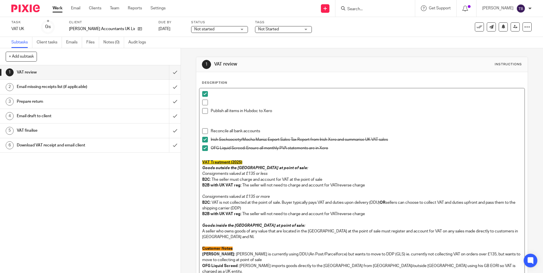
click at [216, 95] on p at bounding box center [366, 94] width 311 height 6
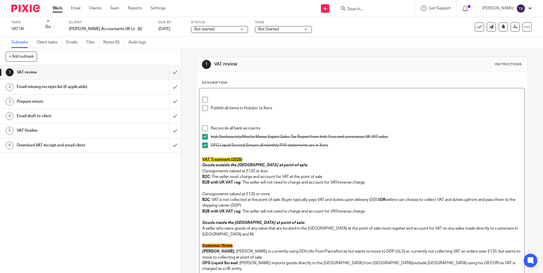
click at [215, 100] on p at bounding box center [366, 100] width 311 height 6
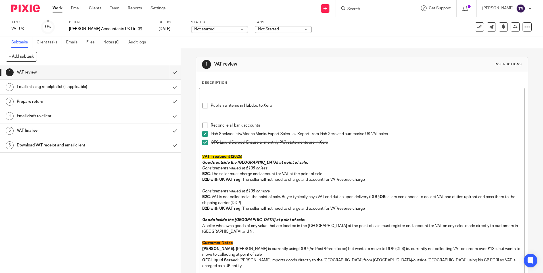
click at [208, 113] on p at bounding box center [361, 114] width 319 height 6
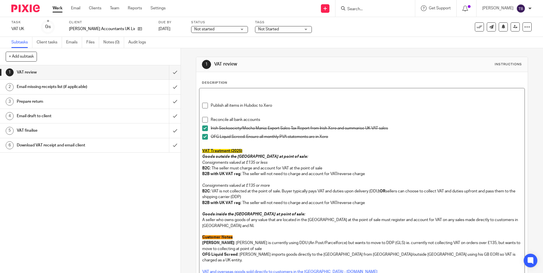
click at [214, 113] on p at bounding box center [361, 114] width 319 height 6
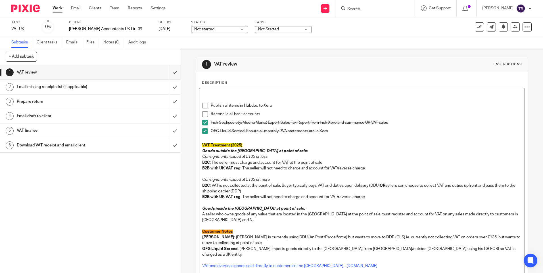
click at [212, 94] on p at bounding box center [361, 94] width 319 height 6
click at [235, 94] on p "2025 09 25" at bounding box center [361, 94] width 319 height 6
drag, startPoint x: 195, startPoint y: 95, endPoint x: 157, endPoint y: 97, distance: 38.1
click at [157, 97] on div "+ Add subtask Cancel + Add 1 VAT review 2 Email missing receipts list (if appli…" at bounding box center [271, 160] width 543 height 225
click at [349, 93] on p "2025 09 25 Vodafone, Ignition, Pixie, Xero invoices missing" at bounding box center [361, 94] width 319 height 6
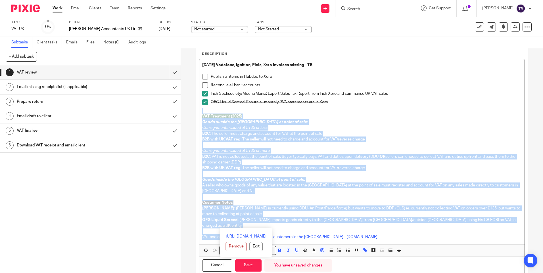
scroll to position [36, 0]
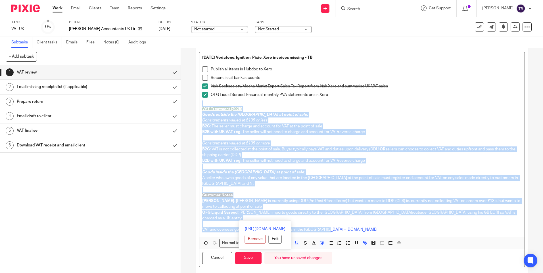
drag, startPoint x: 212, startPoint y: 138, endPoint x: 341, endPoint y: 223, distance: 154.1
click at [341, 223] on div "2025 09 25 Vodafone, Ignition, Pixie, Xero invoices missing - TB Publish all it…" at bounding box center [362, 144] width 325 height 185
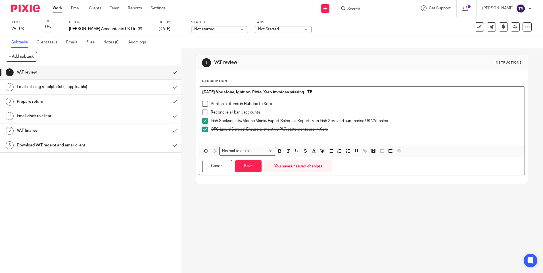
scroll to position [0, 0]
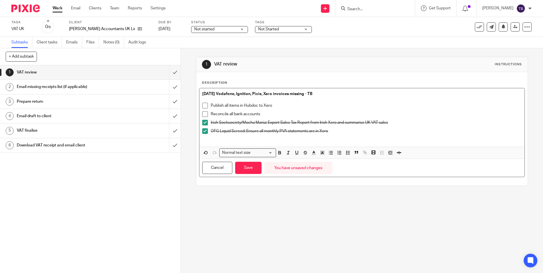
click at [277, 96] on strong "2025 09 25 Vodafone, Ignition, Pixie, Xero invoices missing - TB" at bounding box center [257, 94] width 110 height 4
click at [352, 95] on p "2025 09 25 Vodafone, Ignition, Pixie, Xero etc invoices missing - TB" at bounding box center [361, 94] width 319 height 6
click at [344, 94] on strong "2025 09 25 Vodafone, Ignition, Pixie, Xero etc invoices missing; VAT period is …" at bounding box center [289, 94] width 174 height 4
click at [350, 95] on strong "2025 09 25 Vodafone, Ignition, Pixie, Xero etc invoices missing; VAT period is …" at bounding box center [289, 94] width 174 height 4
click at [374, 94] on strong "2025 09 25 Vodafone, Ignition, Pixie, Xero etc invoices missing; VAT period is …" at bounding box center [289, 94] width 174 height 4
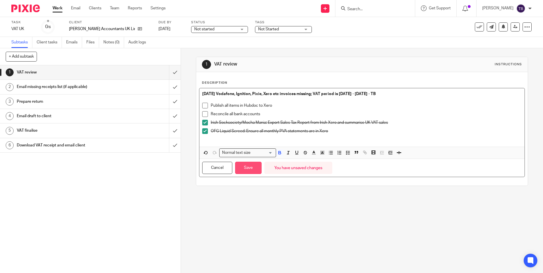
click at [251, 172] on button "Save" at bounding box center [248, 168] width 26 height 12
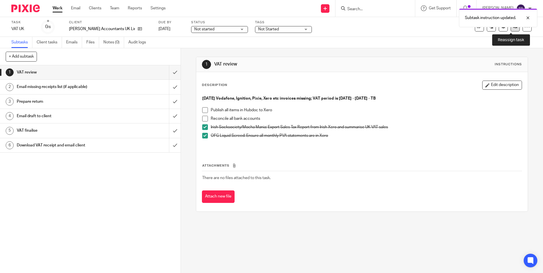
click at [511, 31] on link at bounding box center [515, 26] width 9 height 9
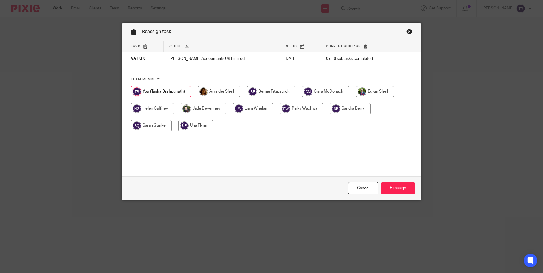
click at [215, 94] on input "radio" at bounding box center [219, 91] width 42 height 11
radio input "true"
click at [394, 186] on input "Reassign" at bounding box center [398, 188] width 34 height 12
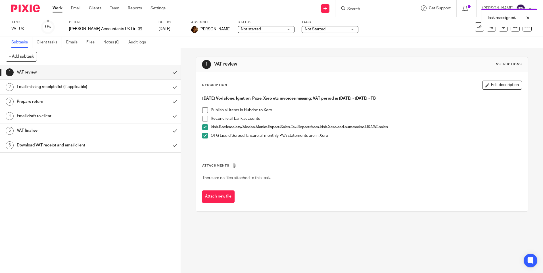
drag, startPoint x: 243, startPoint y: 29, endPoint x: 246, endPoint y: 43, distance: 13.7
click at [243, 29] on span "Not started" at bounding box center [262, 29] width 43 height 6
click at [244, 51] on li "In progress" at bounding box center [237, 50] width 56 height 12
click at [305, 30] on span "Not Started" at bounding box center [315, 29] width 21 height 4
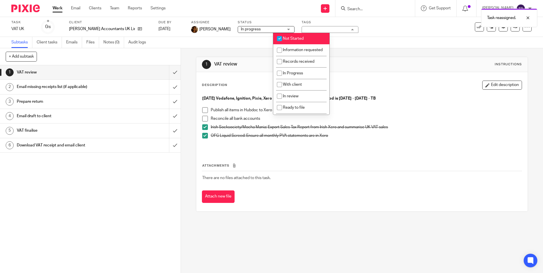
click at [302, 41] on li "Not Started" at bounding box center [301, 39] width 56 height 12
checkbox input "false"
click at [300, 51] on span "Information requested" at bounding box center [303, 50] width 40 height 4
checkbox input "true"
click at [362, 52] on div "1 VAT review Instructions Description Edit description 2025 09 25 Vodafone, Ign…" at bounding box center [362, 134] width 332 height 172
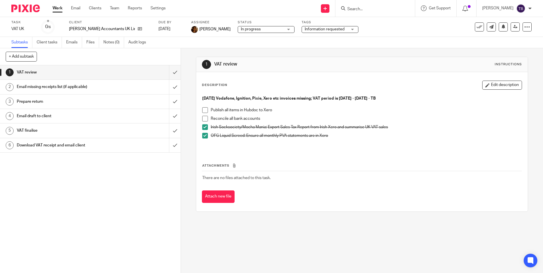
click at [56, 9] on link "Work" at bounding box center [58, 8] width 10 height 6
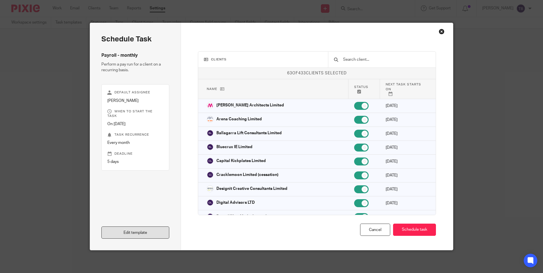
click at [150, 235] on link "Edit template" at bounding box center [135, 233] width 68 height 12
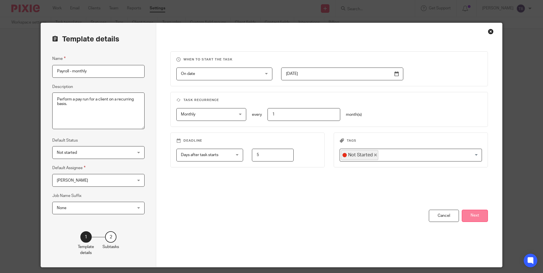
click at [472, 218] on button "Next" at bounding box center [475, 216] width 26 height 12
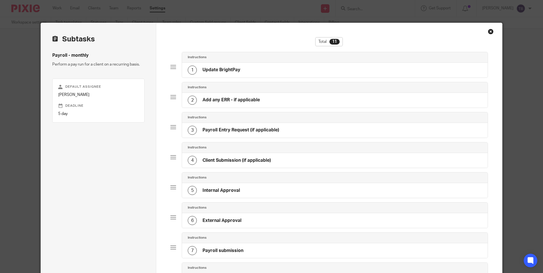
scroll to position [142, 0]
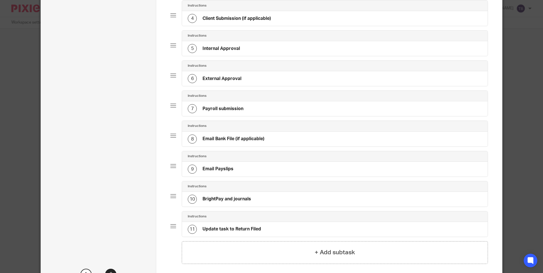
click at [215, 168] on h4 "Email Payslips" at bounding box center [218, 169] width 31 height 6
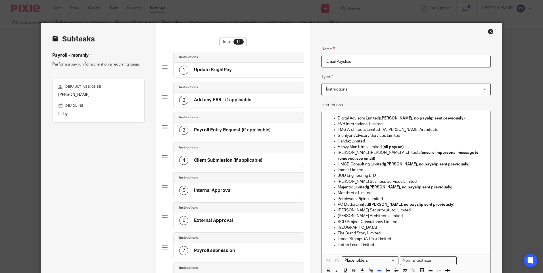
scroll to position [28, 0]
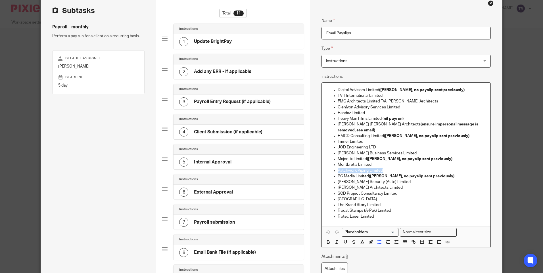
drag, startPoint x: 385, startPoint y: 165, endPoint x: 316, endPoint y: 167, distance: 68.8
click at [316, 167] on div "Name Update BrightPay Type Instructions Instructions Instructions Document sign…" at bounding box center [406, 201] width 192 height 412
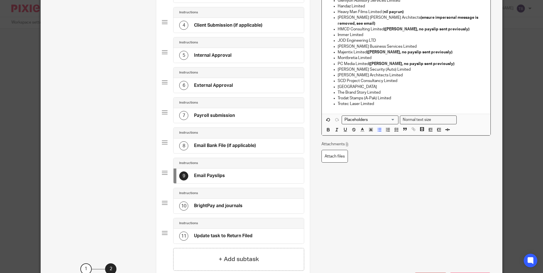
scroll to position [85, 0]
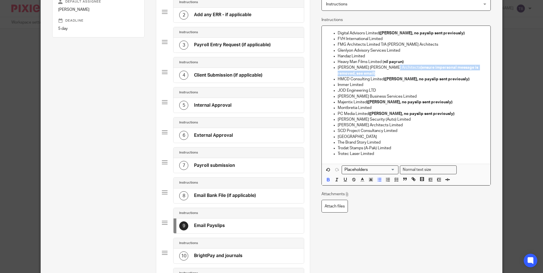
drag, startPoint x: 482, startPoint y: 68, endPoint x: 385, endPoint y: 67, distance: 97.5
click at [385, 67] on p "Hassett Ducatez Architects (ensure impersonal message is removed, see email)" at bounding box center [412, 71] width 148 height 12
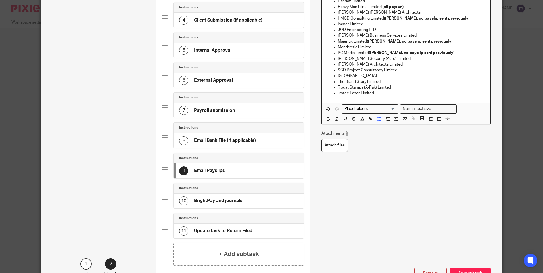
scroll to position [184, 0]
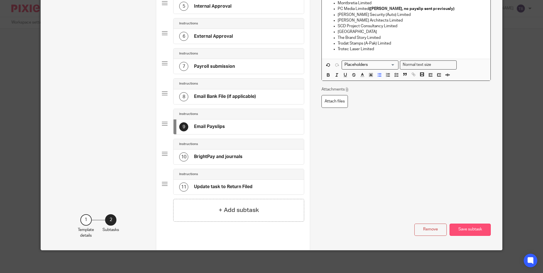
click at [467, 226] on button "Save subtask" at bounding box center [470, 230] width 41 height 12
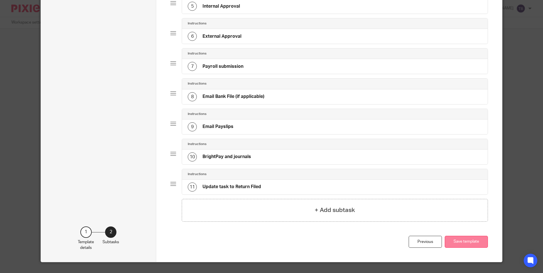
click at [466, 241] on button "Save template" at bounding box center [466, 242] width 43 height 12
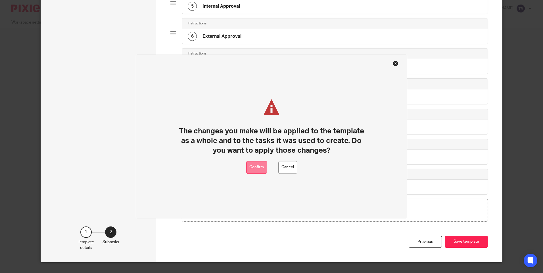
click at [258, 168] on button "Confirm" at bounding box center [256, 167] width 21 height 13
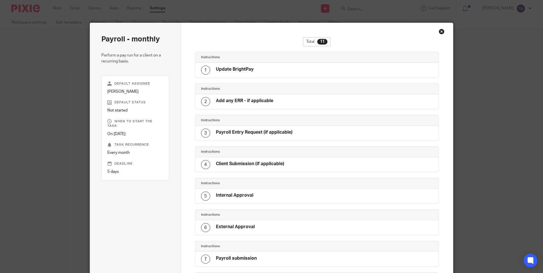
click at [441, 33] on div "Close this dialog window" at bounding box center [442, 32] width 6 height 6
